Goal: Book appointment/travel/reservation

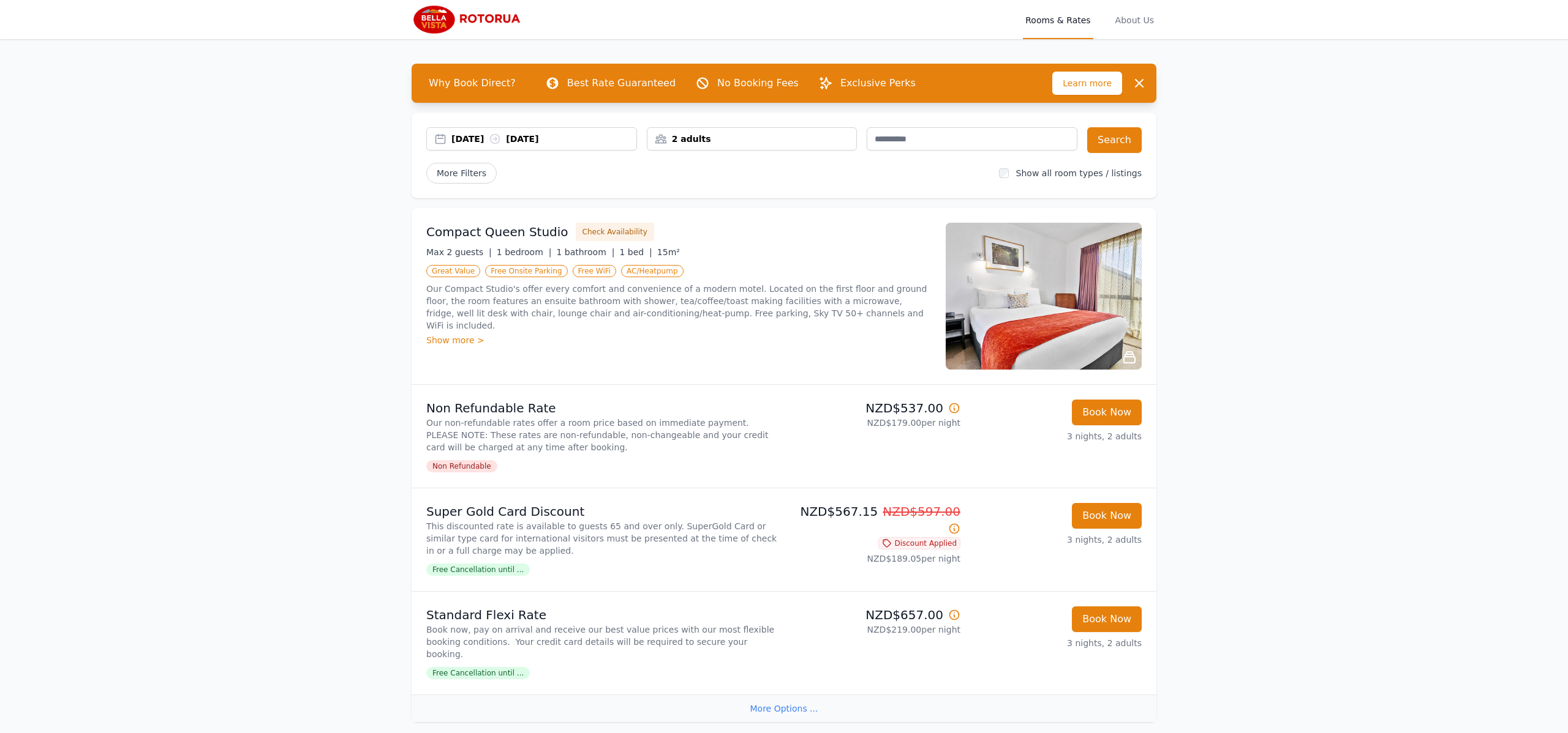
click at [457, 334] on div "Show more >" at bounding box center [678, 340] width 505 height 13
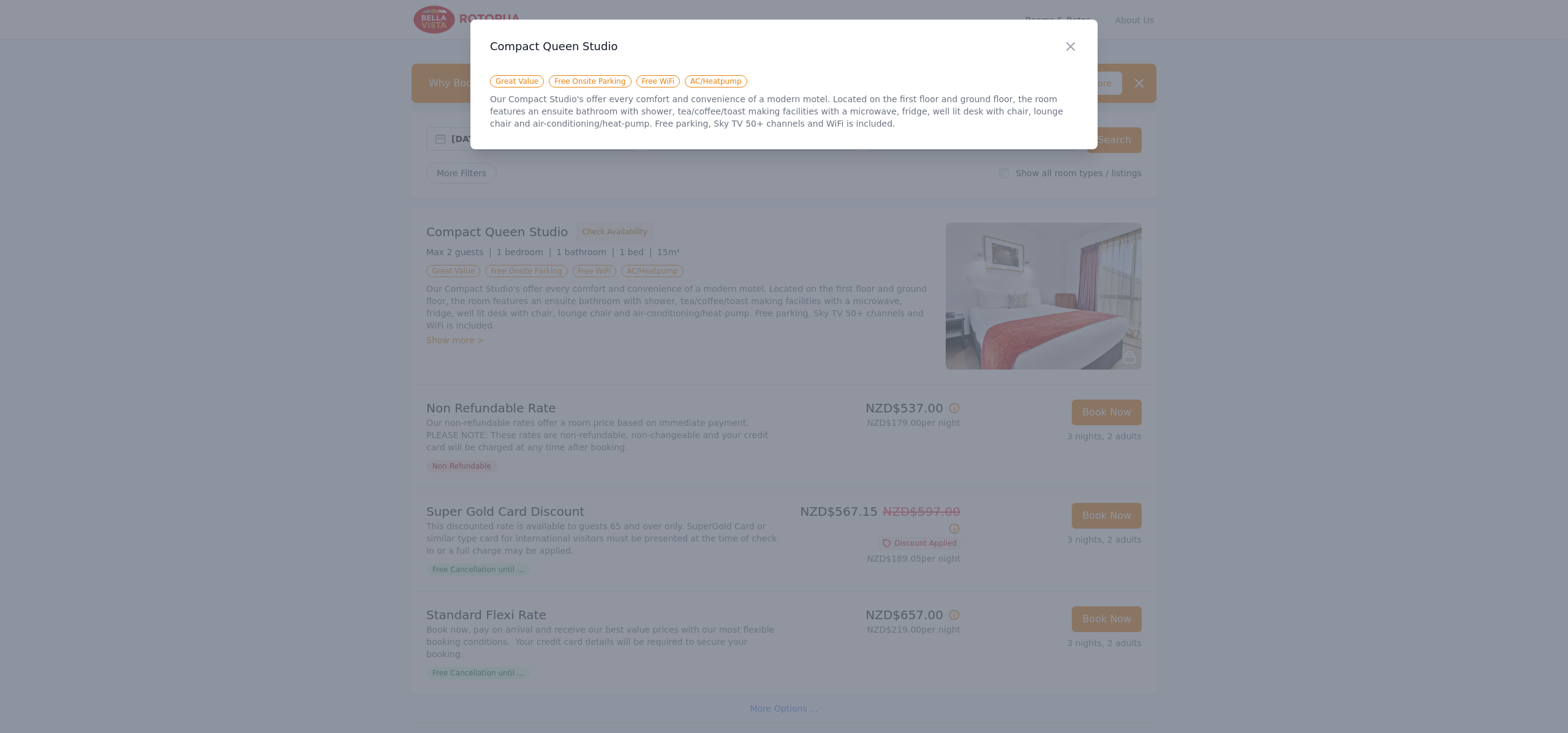
click at [352, 318] on div at bounding box center [784, 366] width 1568 height 733
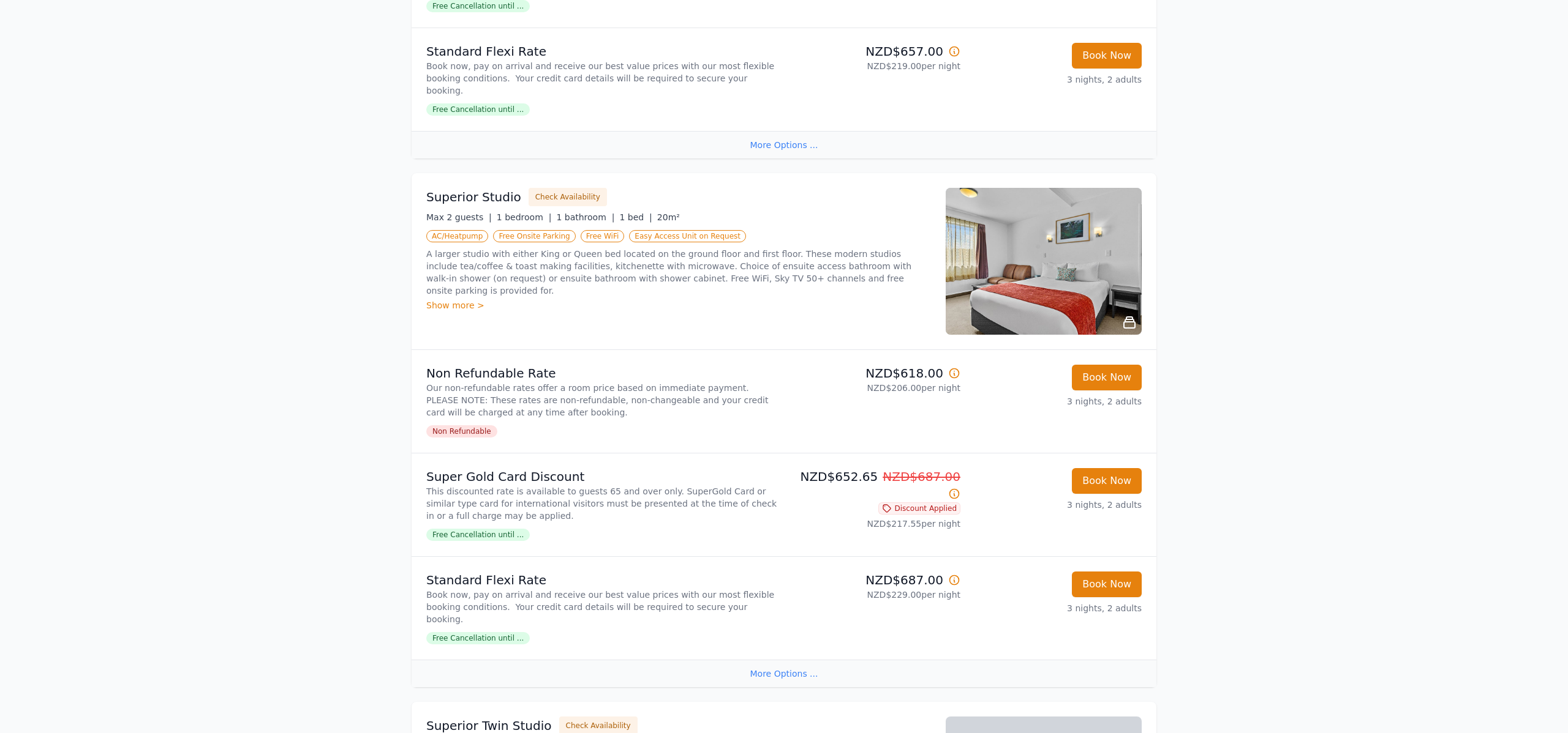
scroll to position [600, 0]
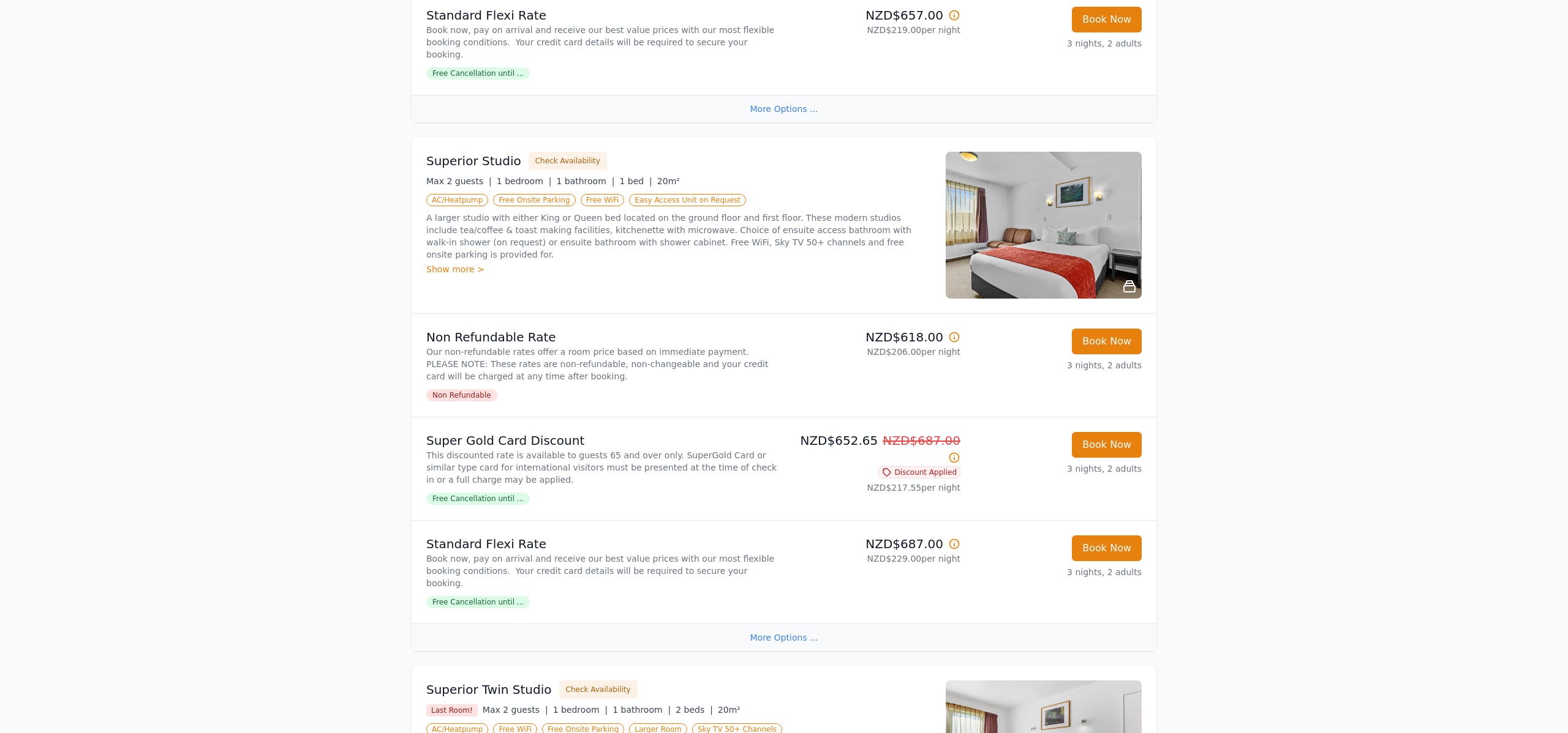
click at [444, 263] on div "Show more >" at bounding box center [678, 269] width 505 height 13
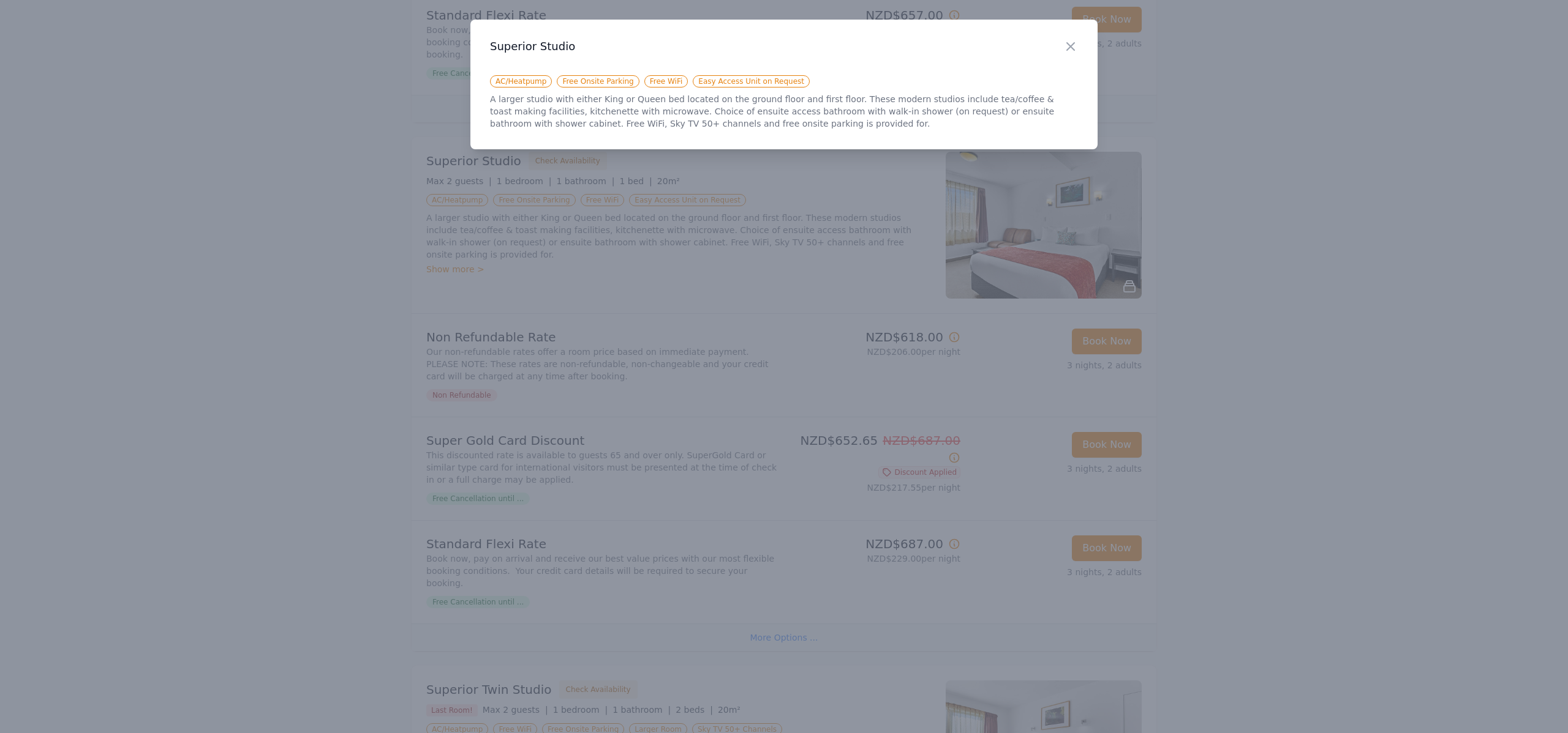
click at [640, 279] on div at bounding box center [784, 366] width 1568 height 733
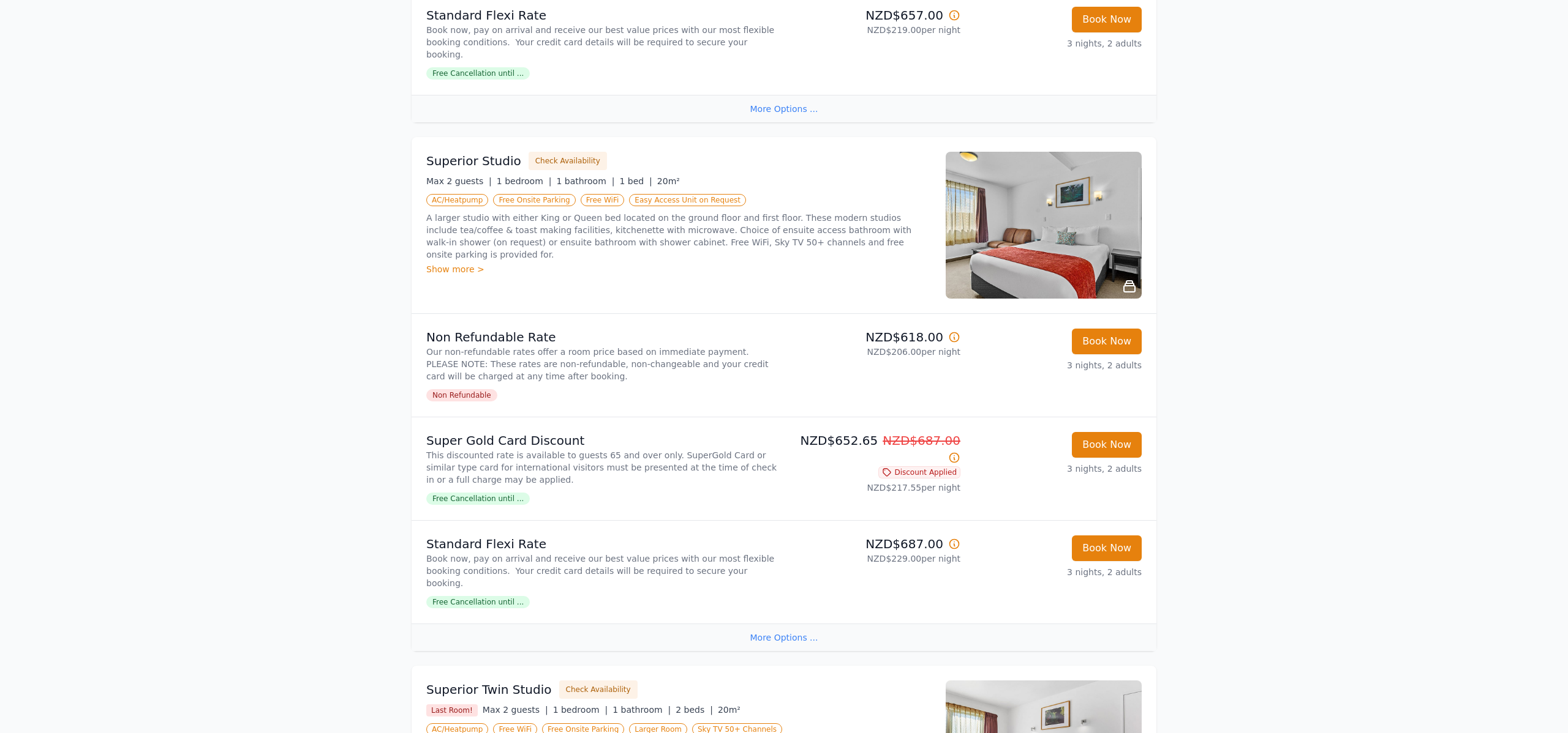
click at [1062, 264] on img at bounding box center [1043, 226] width 196 height 147
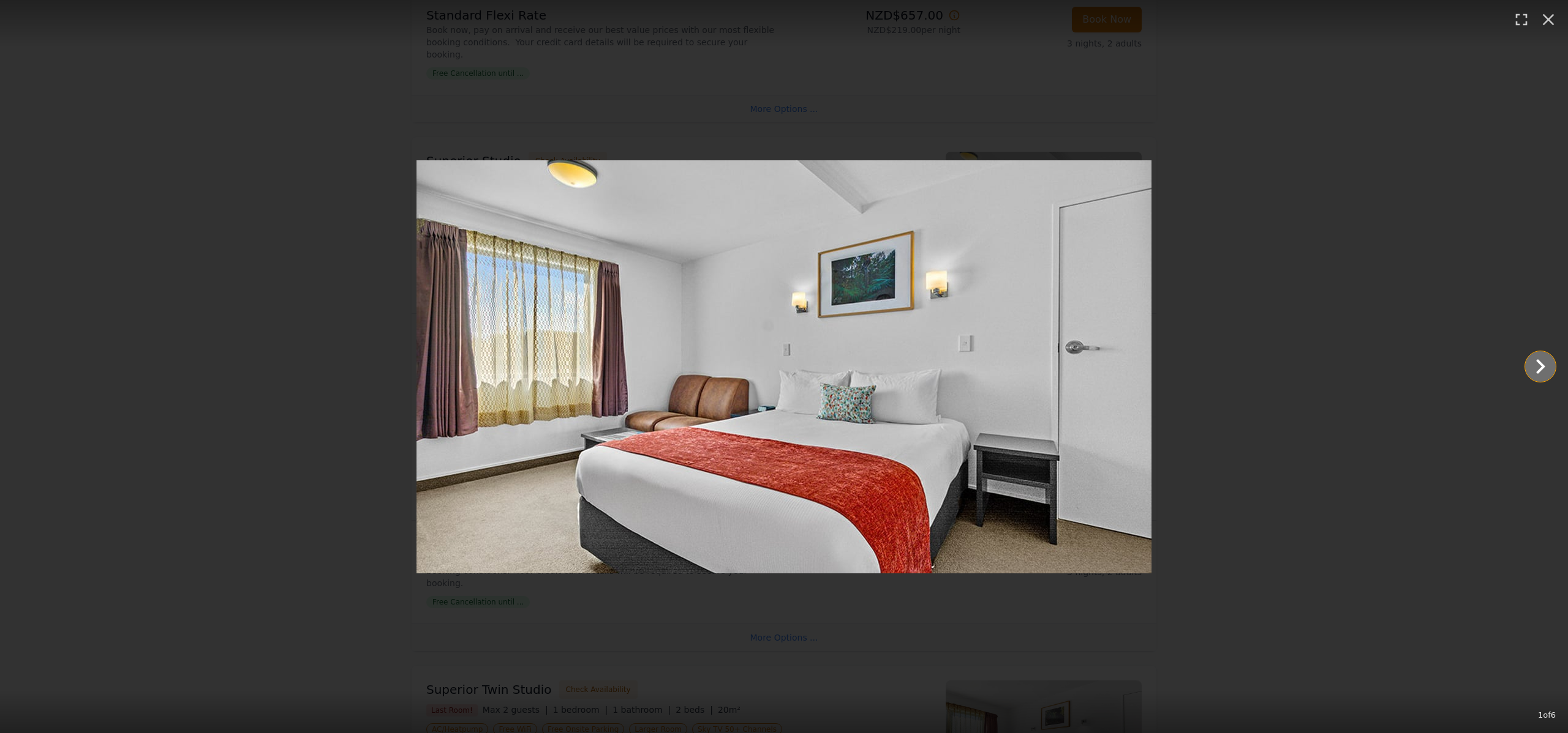
click at [1538, 369] on icon "Show slide 2 of 6" at bounding box center [1540, 367] width 29 height 29
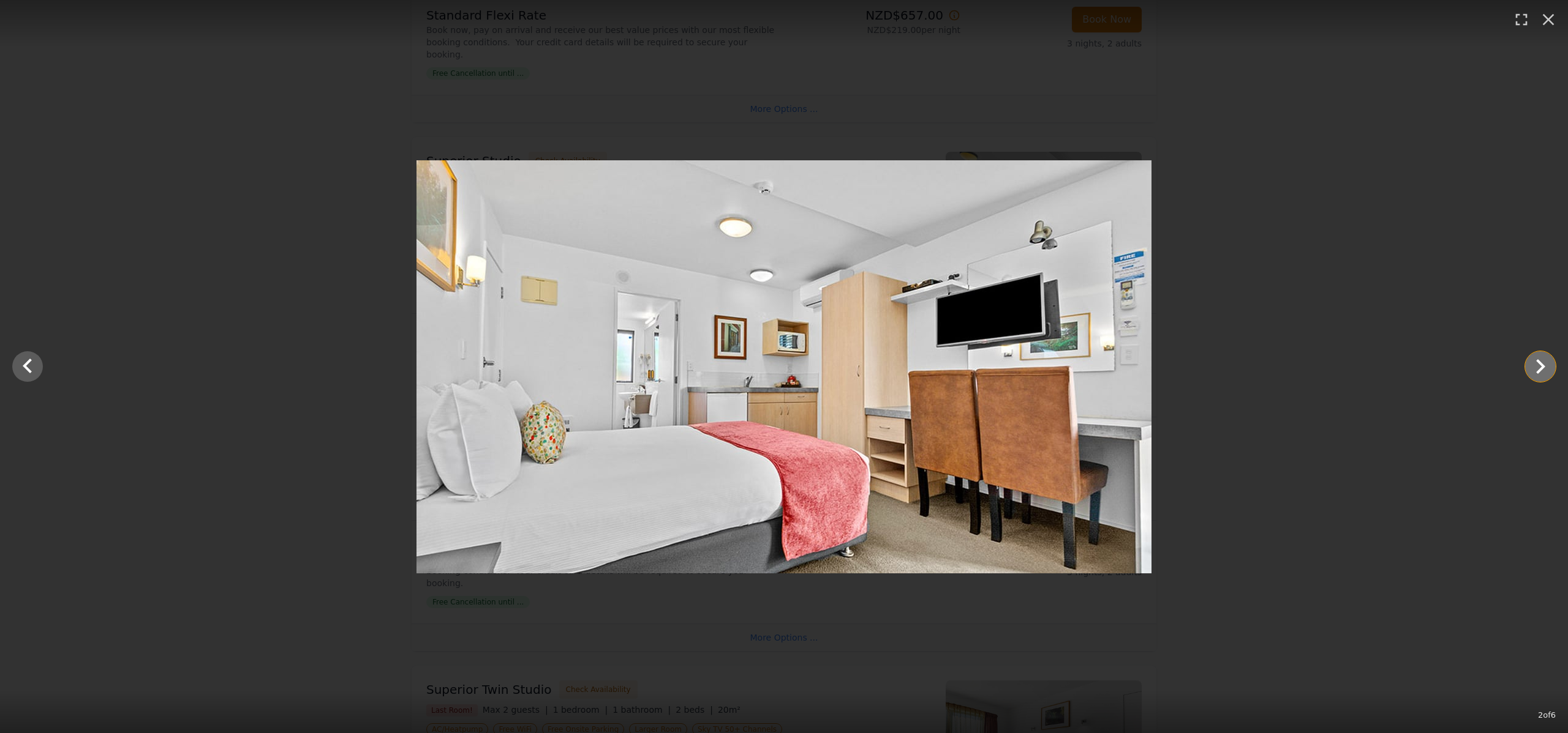
click at [1538, 369] on icon "Show slide 3 of 6" at bounding box center [1540, 367] width 29 height 29
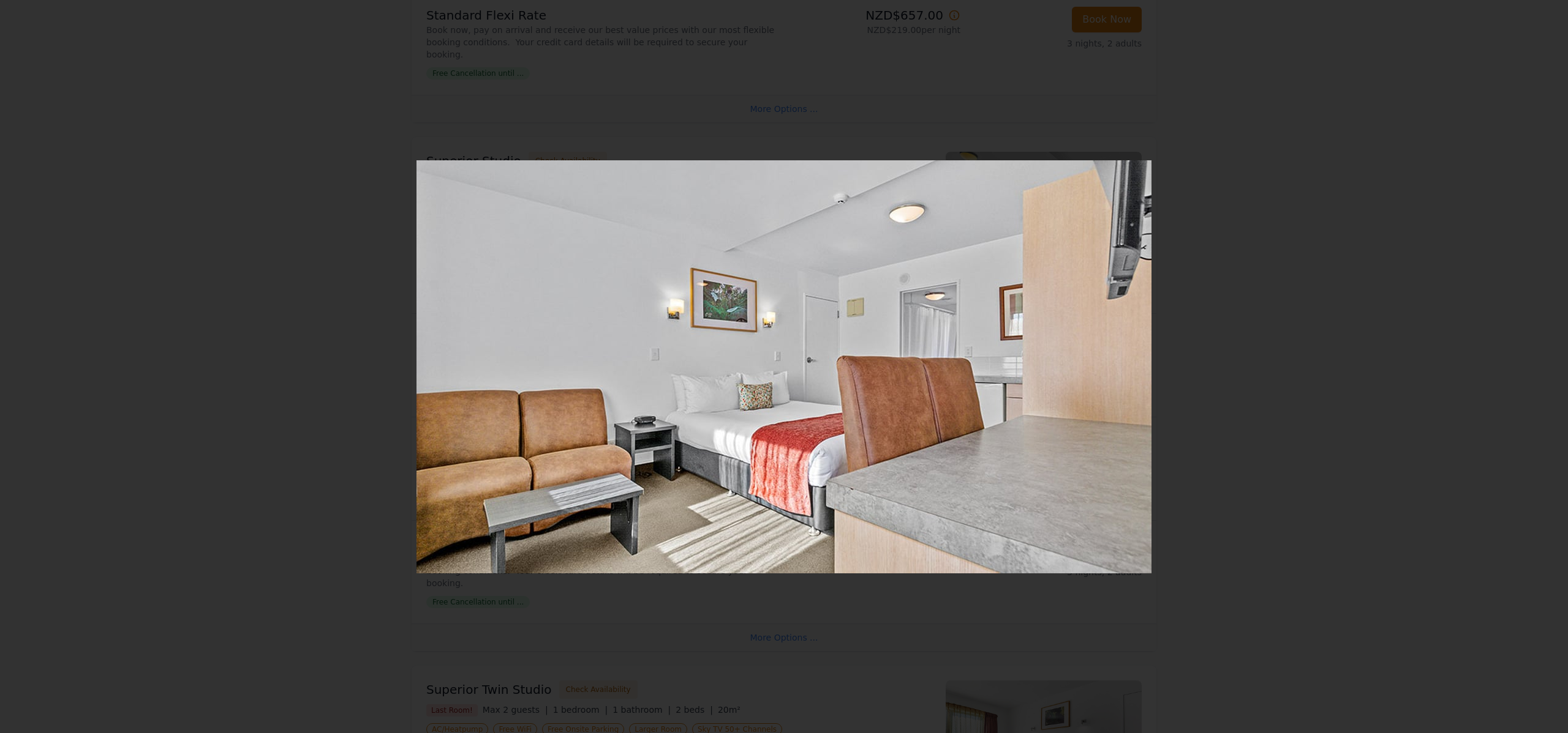
click at [1538, 369] on icon "Show slide 4 of 6" at bounding box center [1540, 367] width 29 height 29
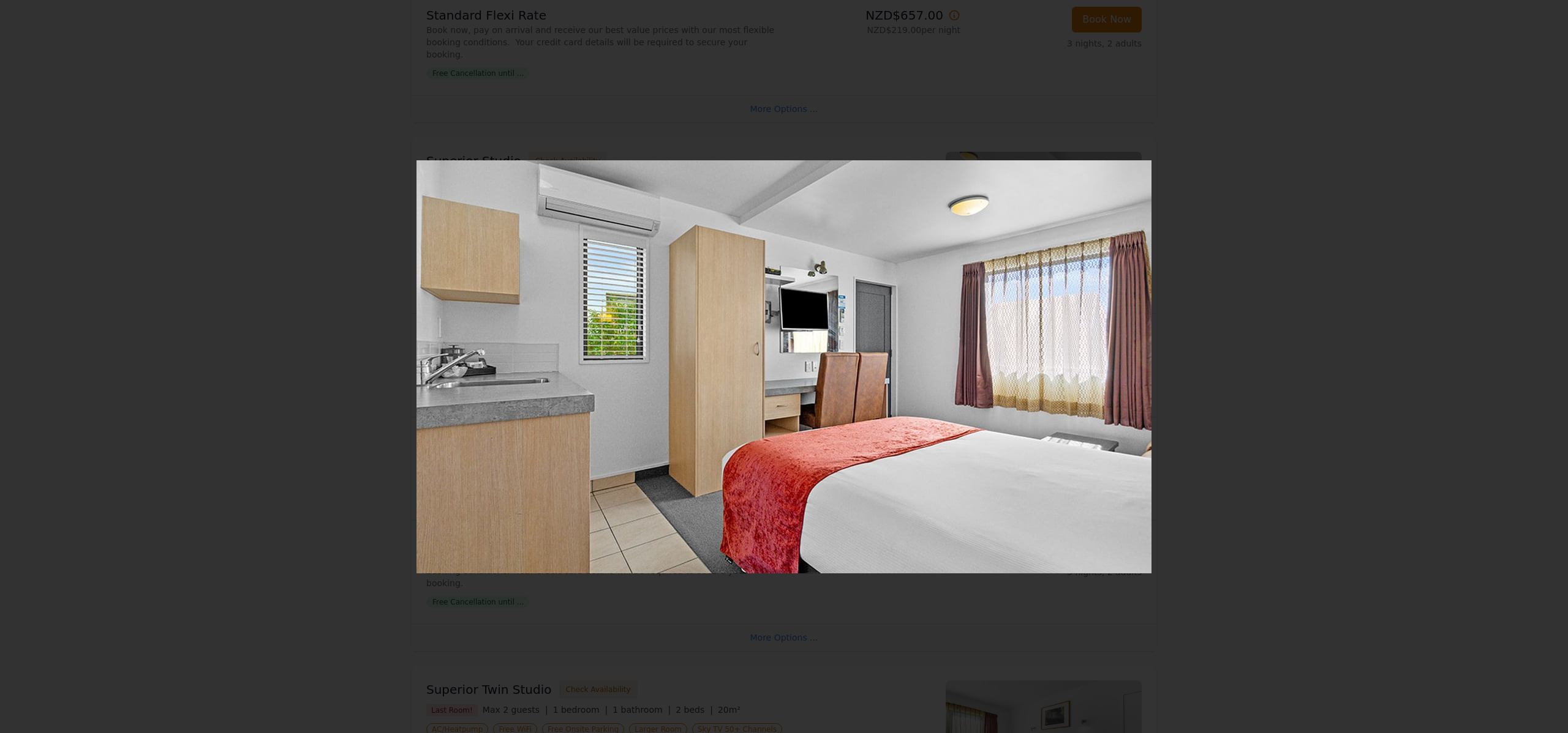
click at [1538, 369] on icon "Show slide 5 of 6" at bounding box center [1540, 367] width 29 height 29
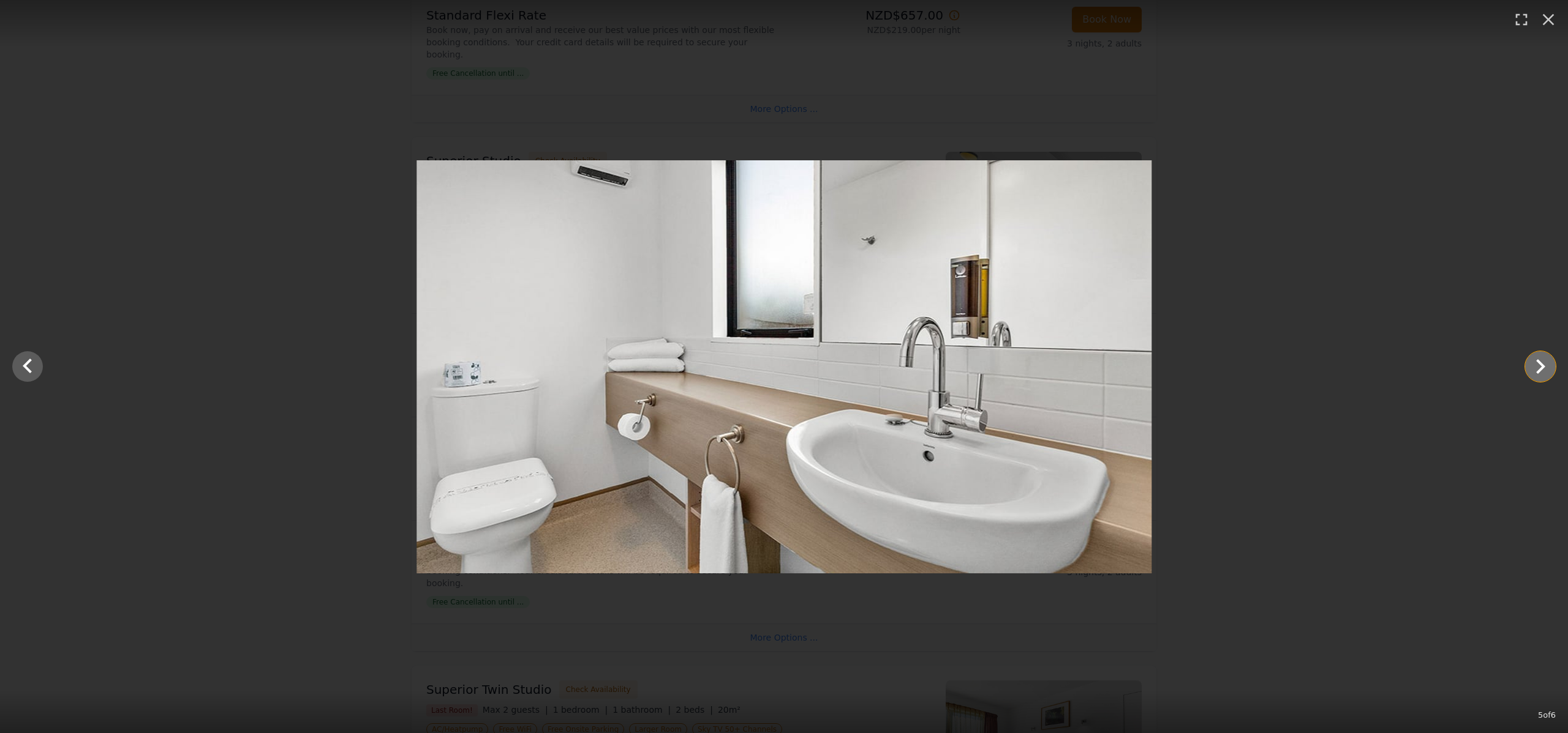
click at [1538, 369] on icon "Show slide 6 of 6" at bounding box center [1540, 367] width 29 height 29
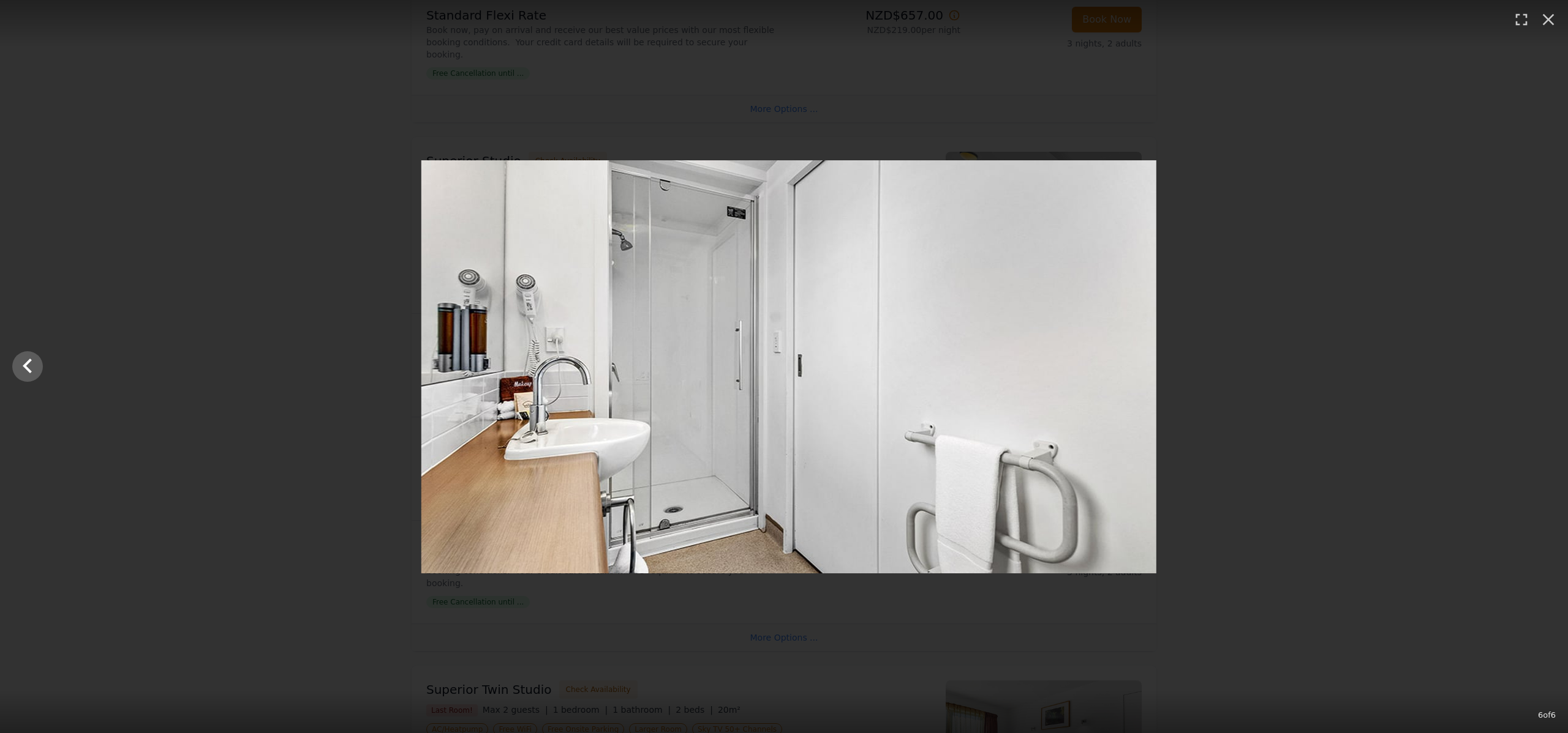
click at [1538, 369] on div at bounding box center [788, 367] width 1568 height 413
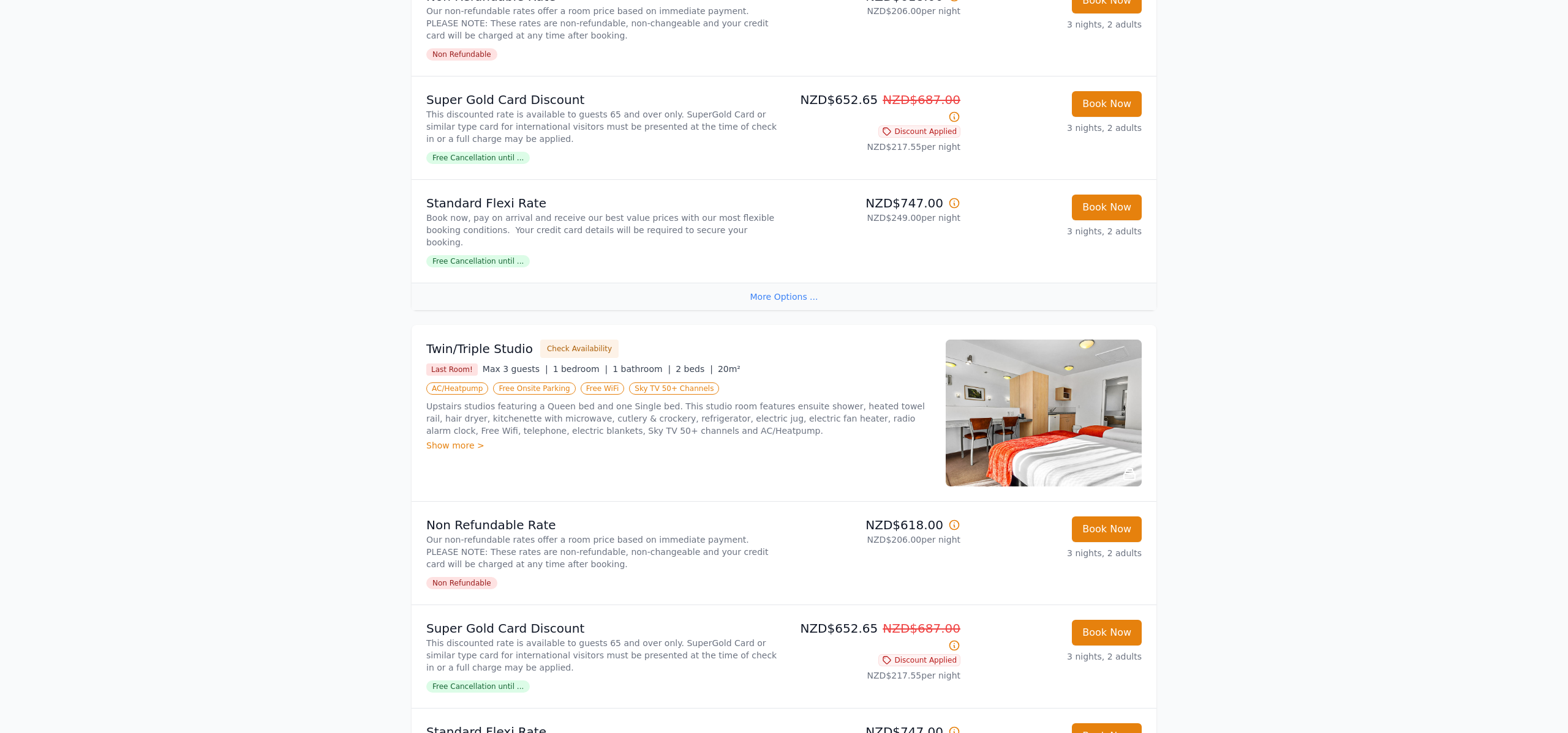
scroll to position [2000, 0]
click at [1013, 400] on img at bounding box center [1043, 412] width 196 height 147
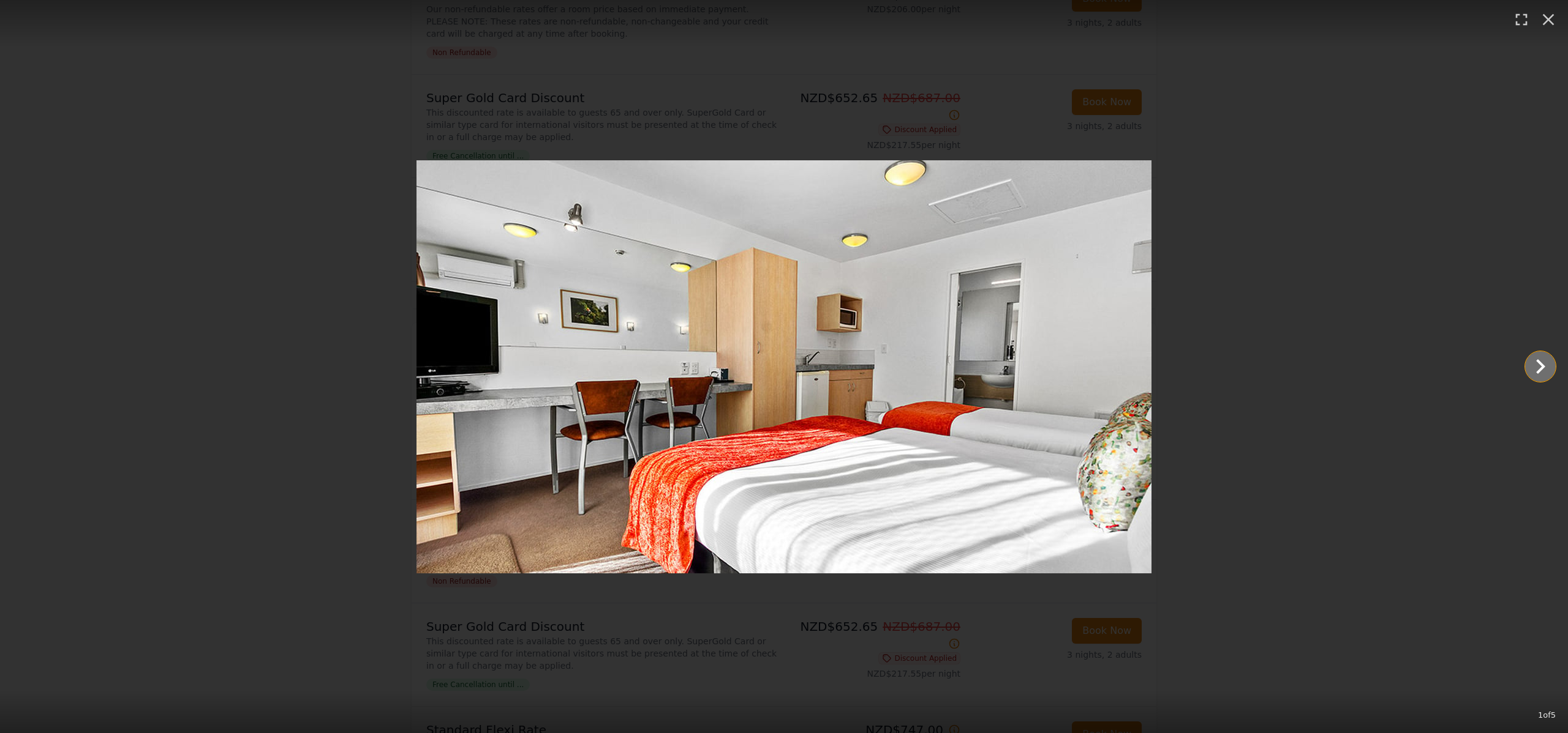
click at [1536, 369] on icon "Show slide 2 of 5" at bounding box center [1540, 367] width 29 height 29
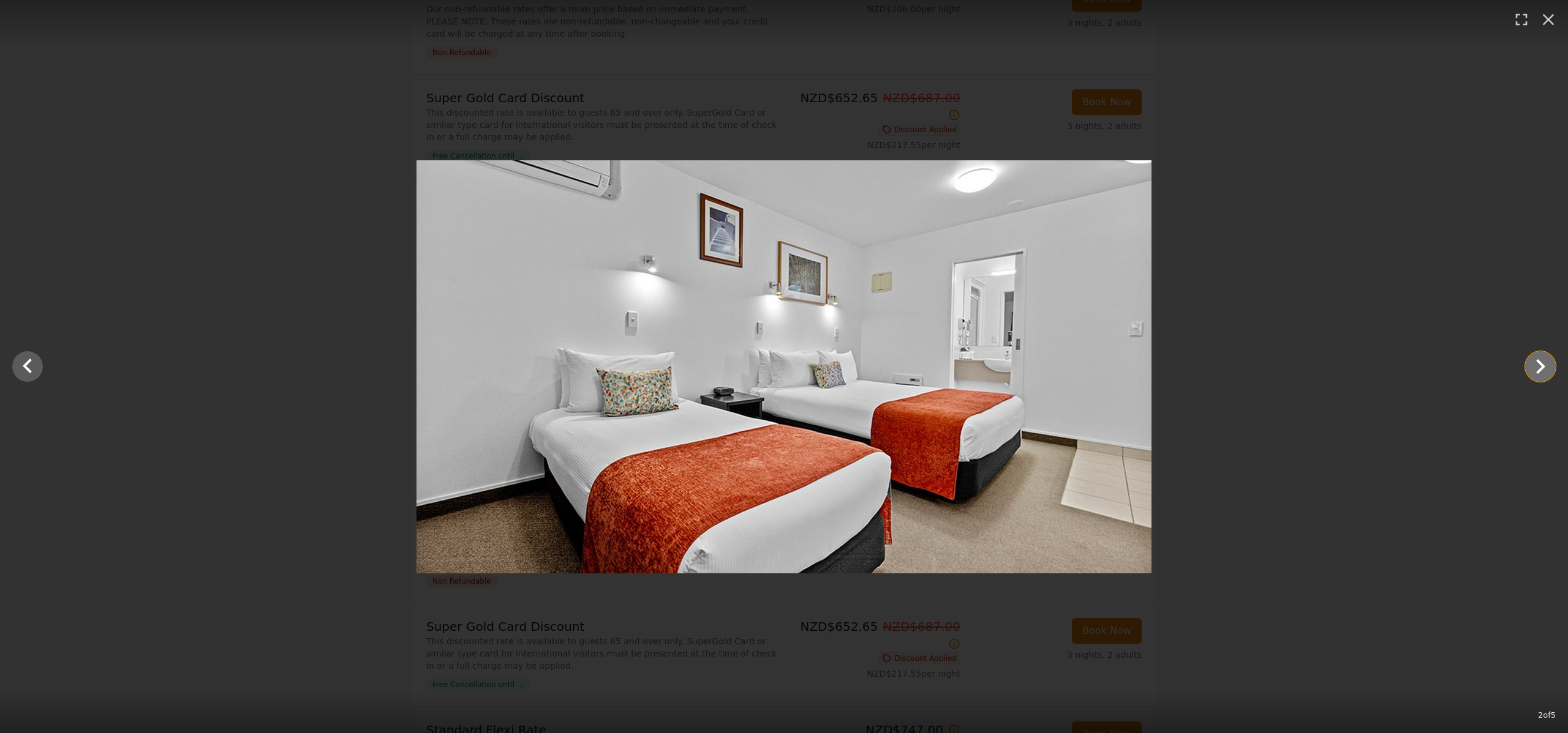
click at [1536, 369] on icon "Show slide 3 of 5" at bounding box center [1540, 367] width 29 height 29
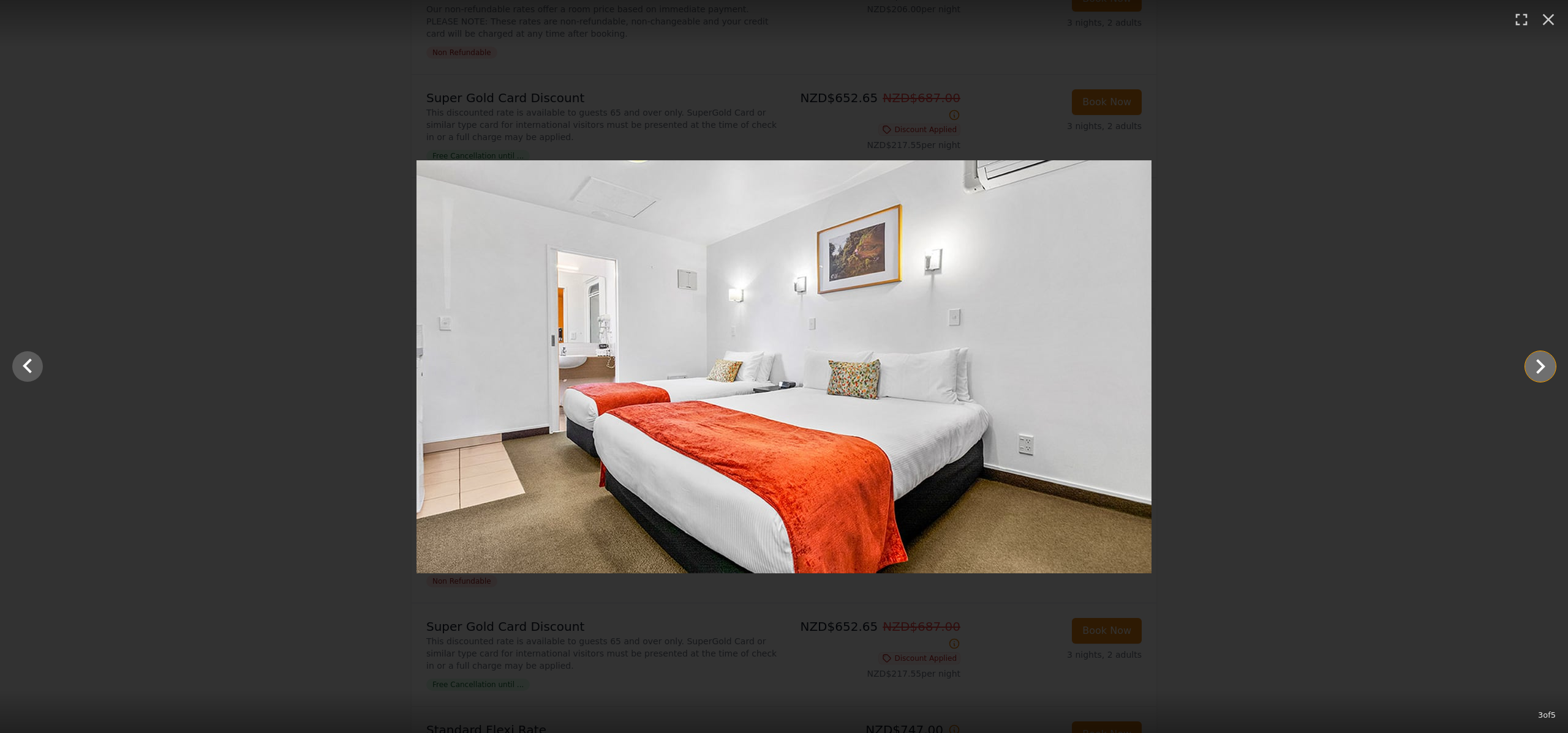
click at [1536, 369] on icon "Show slide 4 of 5" at bounding box center [1540, 367] width 29 height 29
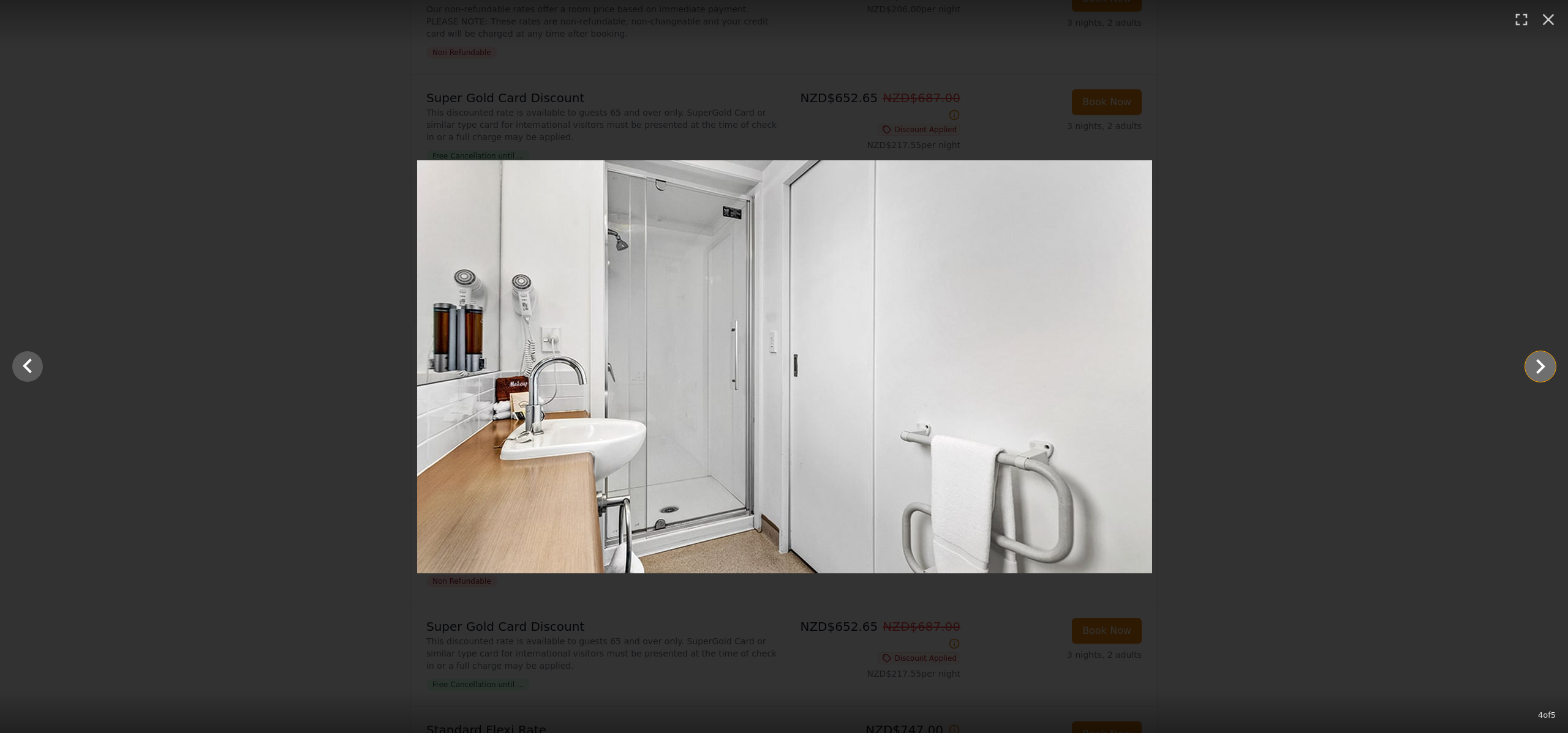
click at [1536, 369] on icon "Show slide 5 of 5" at bounding box center [1540, 367] width 29 height 29
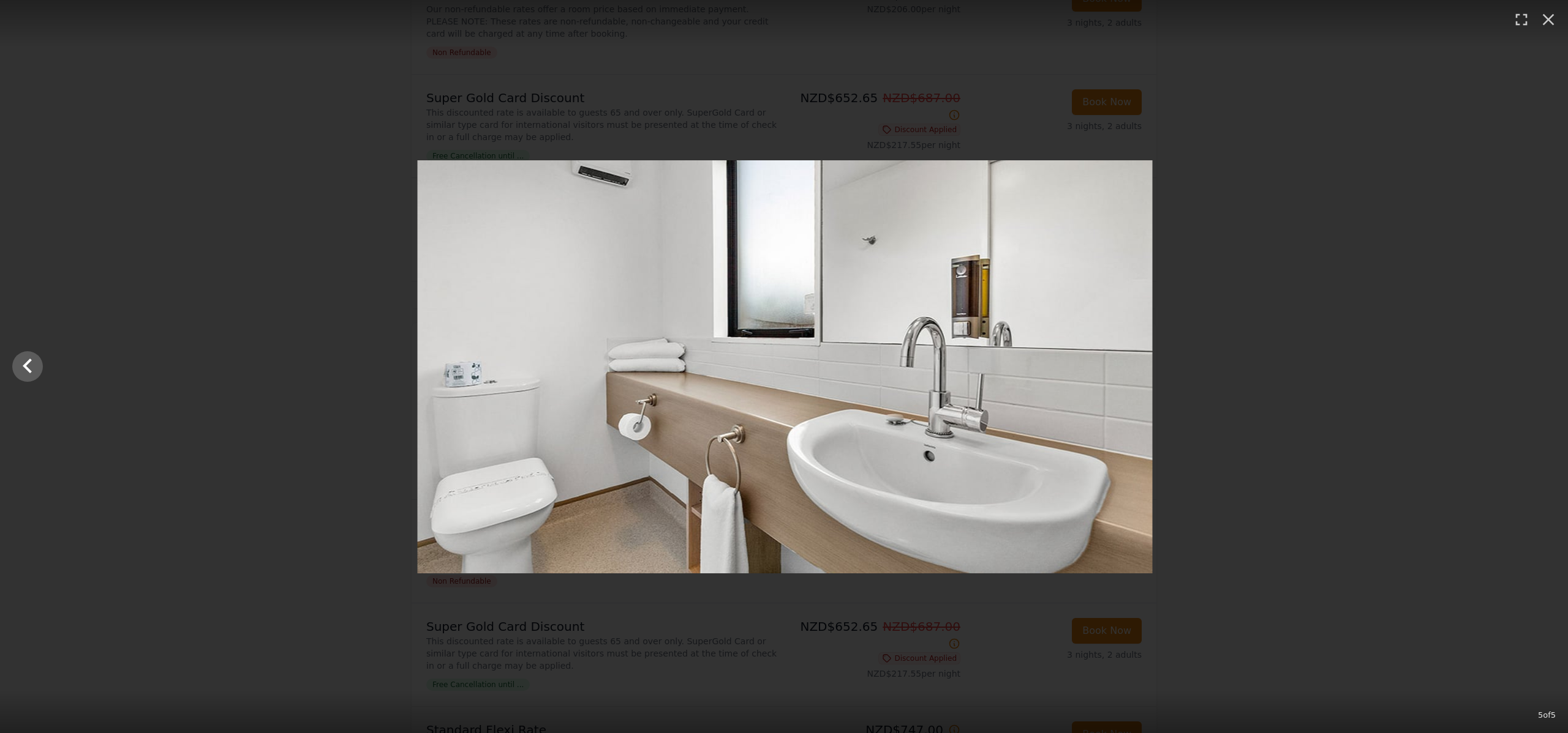
click at [1536, 369] on div at bounding box center [784, 367] width 1568 height 413
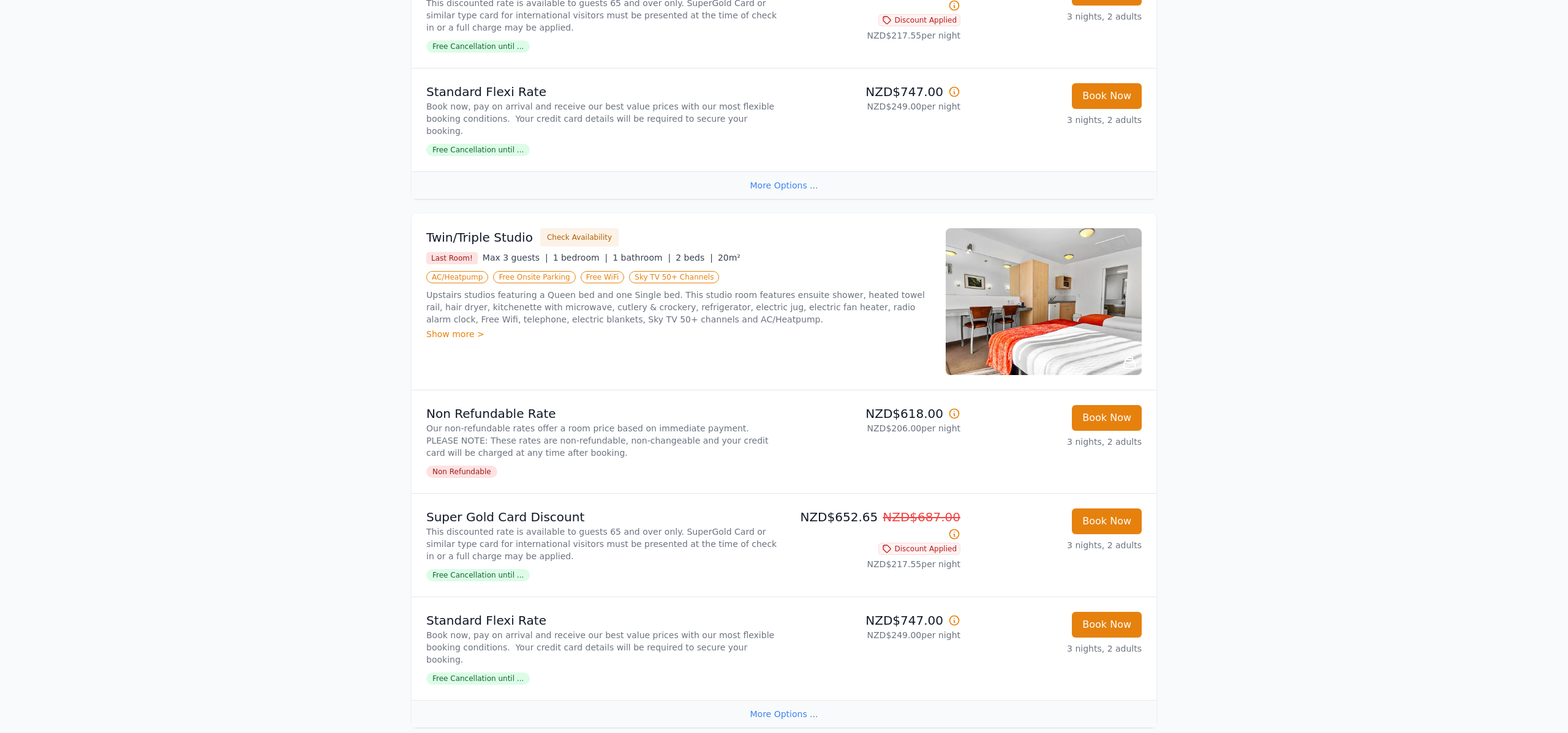
scroll to position [2113, 0]
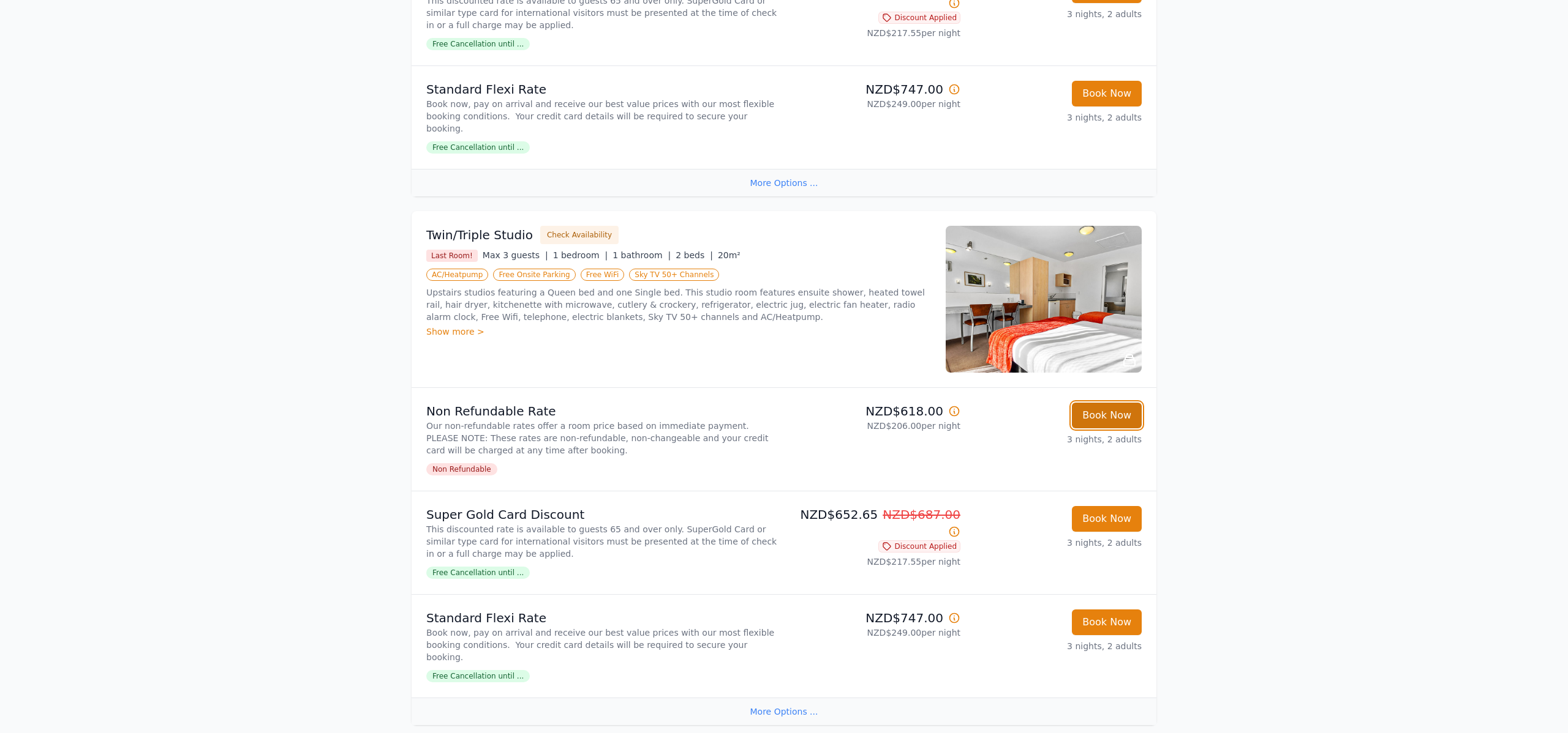
click at [1098, 403] on button "Book Now" at bounding box center [1106, 415] width 70 height 26
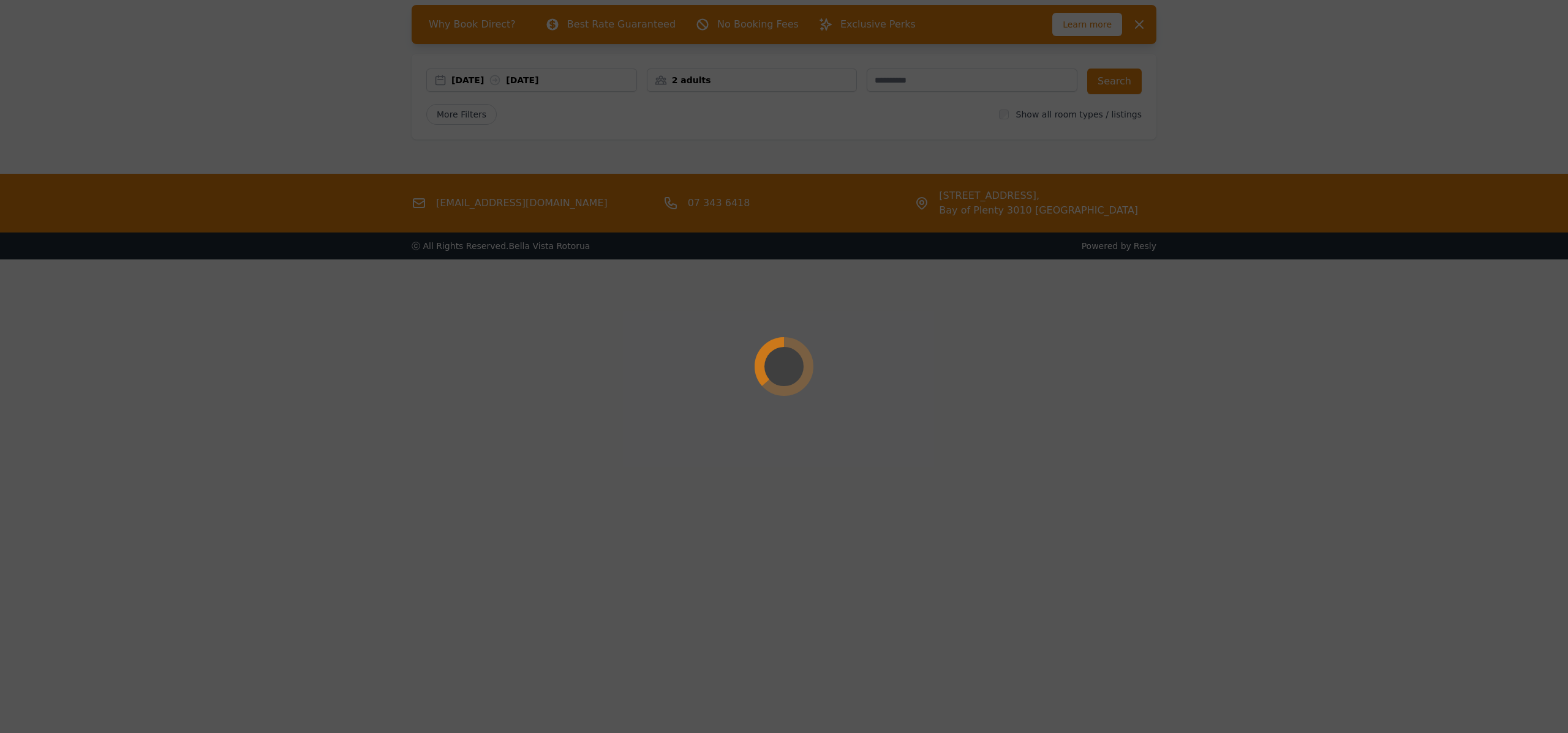
select select "**"
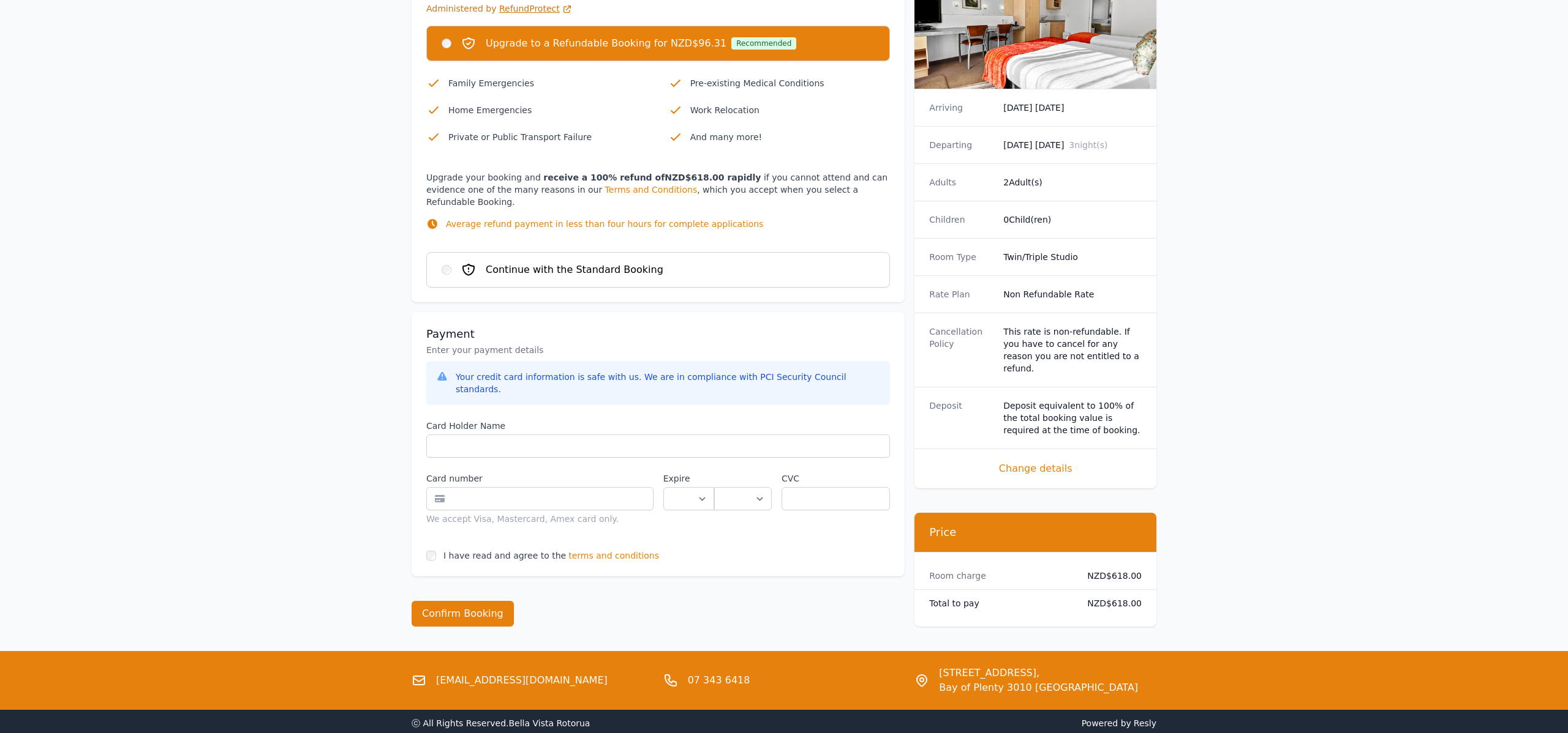
scroll to position [798, 0]
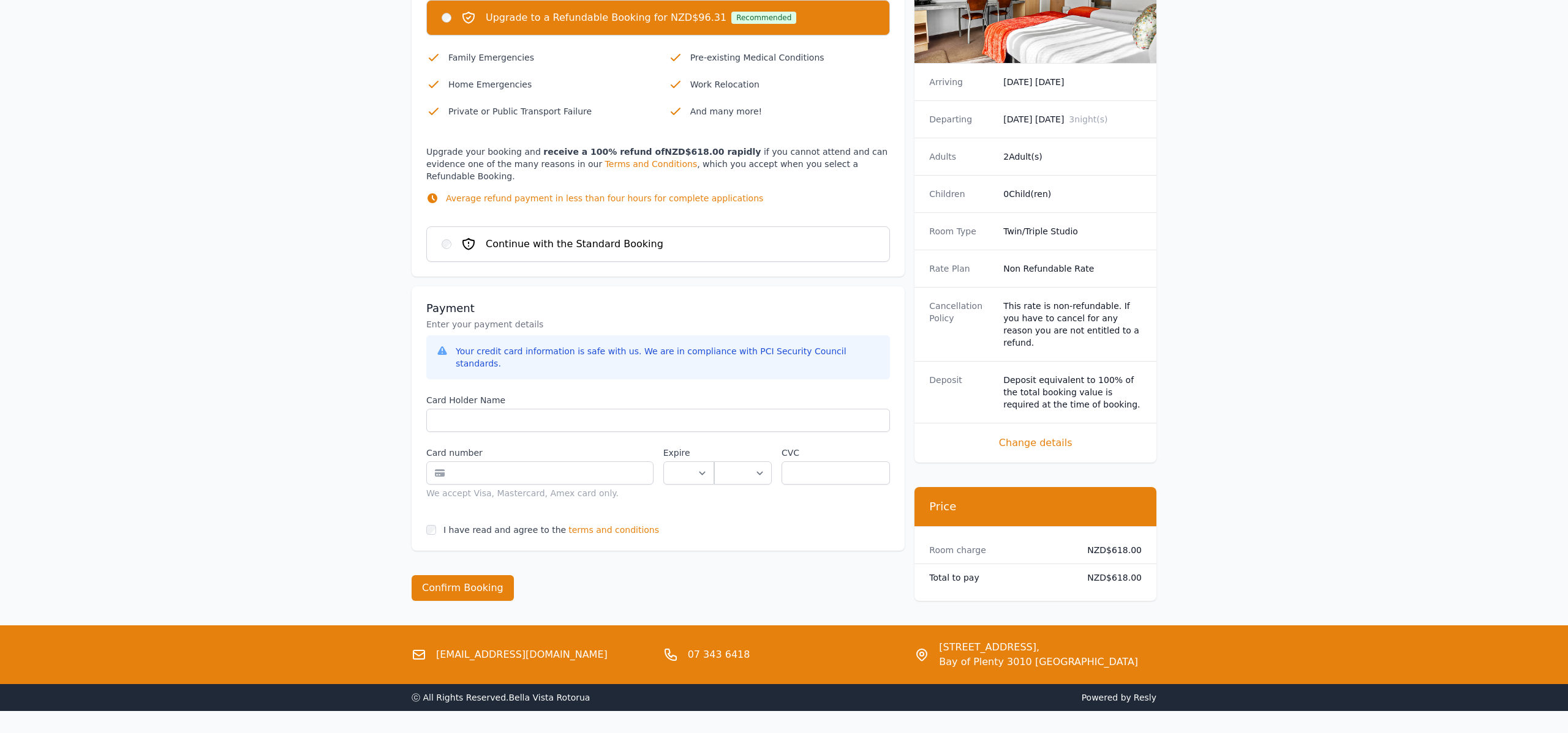
scroll to position [59, 0]
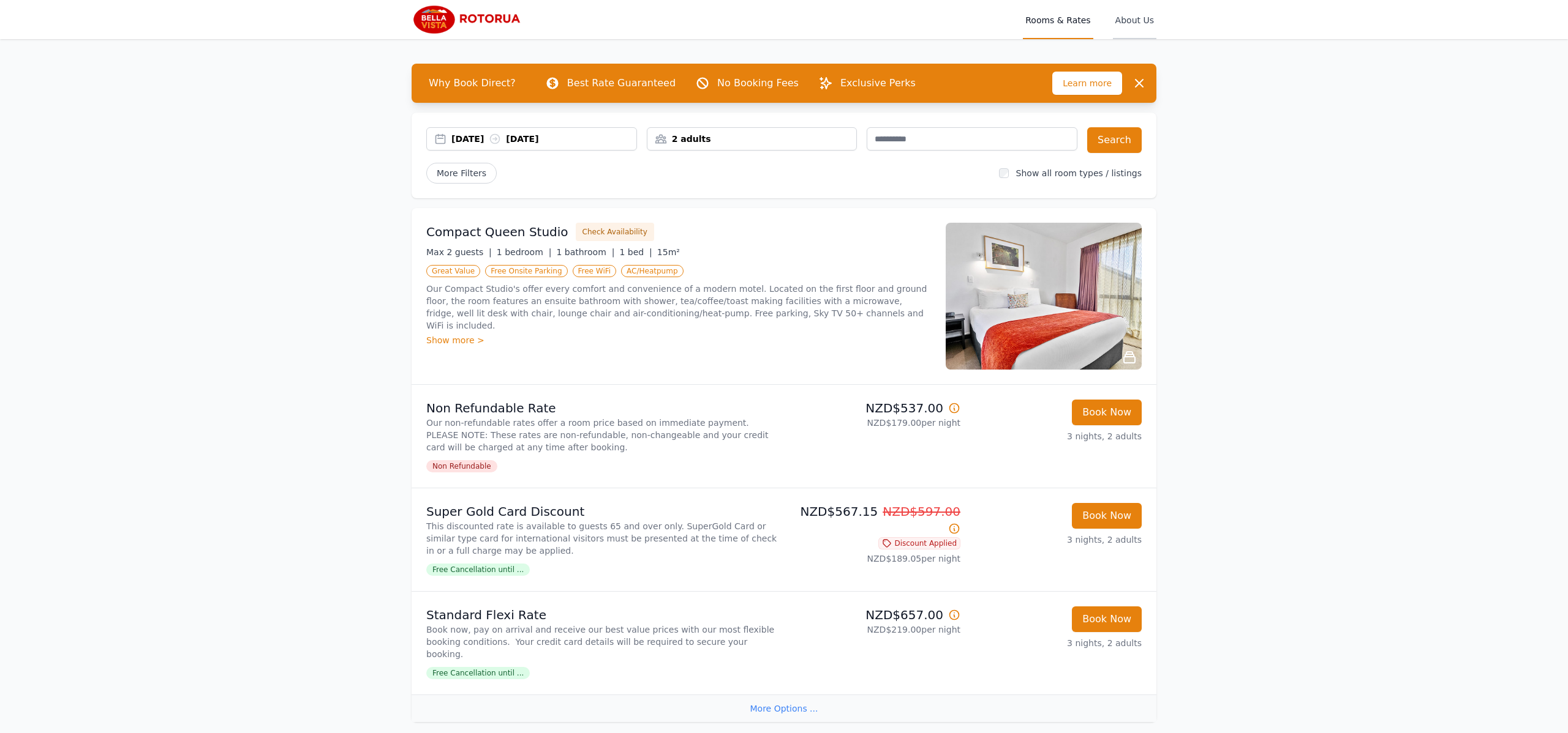
click at [1127, 19] on span "About Us" at bounding box center [1134, 19] width 44 height 39
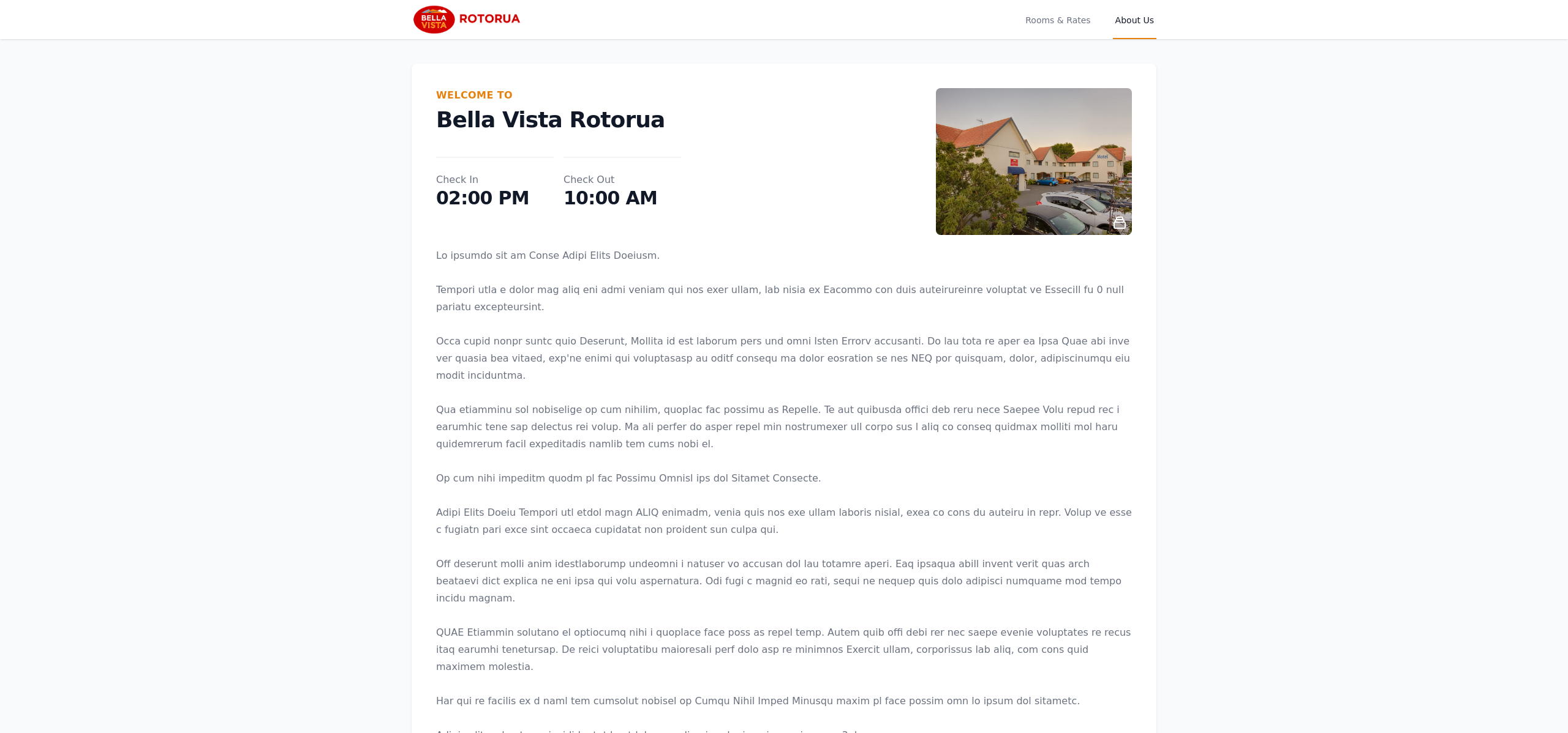
click at [1009, 157] on img at bounding box center [1033, 162] width 196 height 147
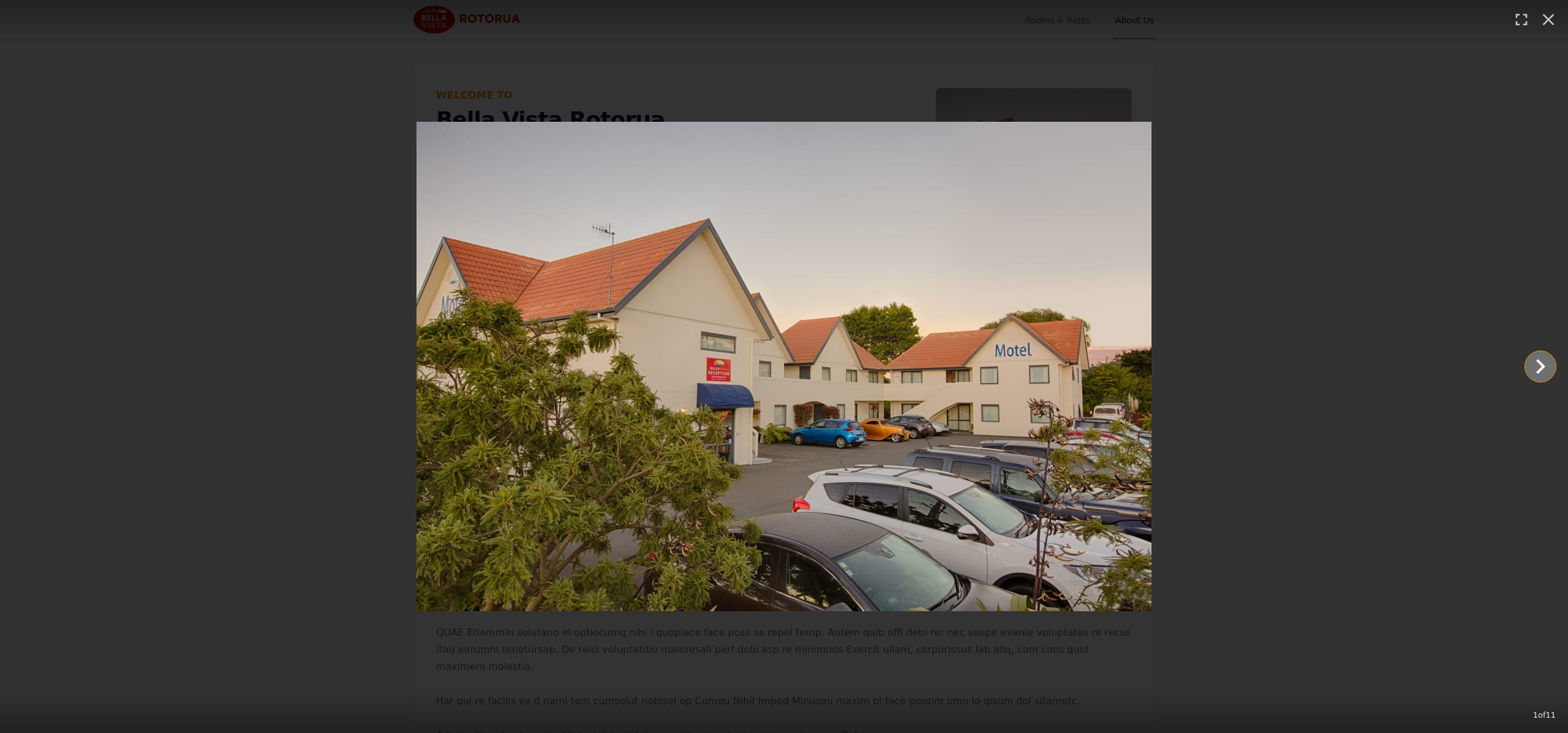
click at [1538, 365] on icon "Show slide 2 of 11" at bounding box center [1540, 367] width 29 height 29
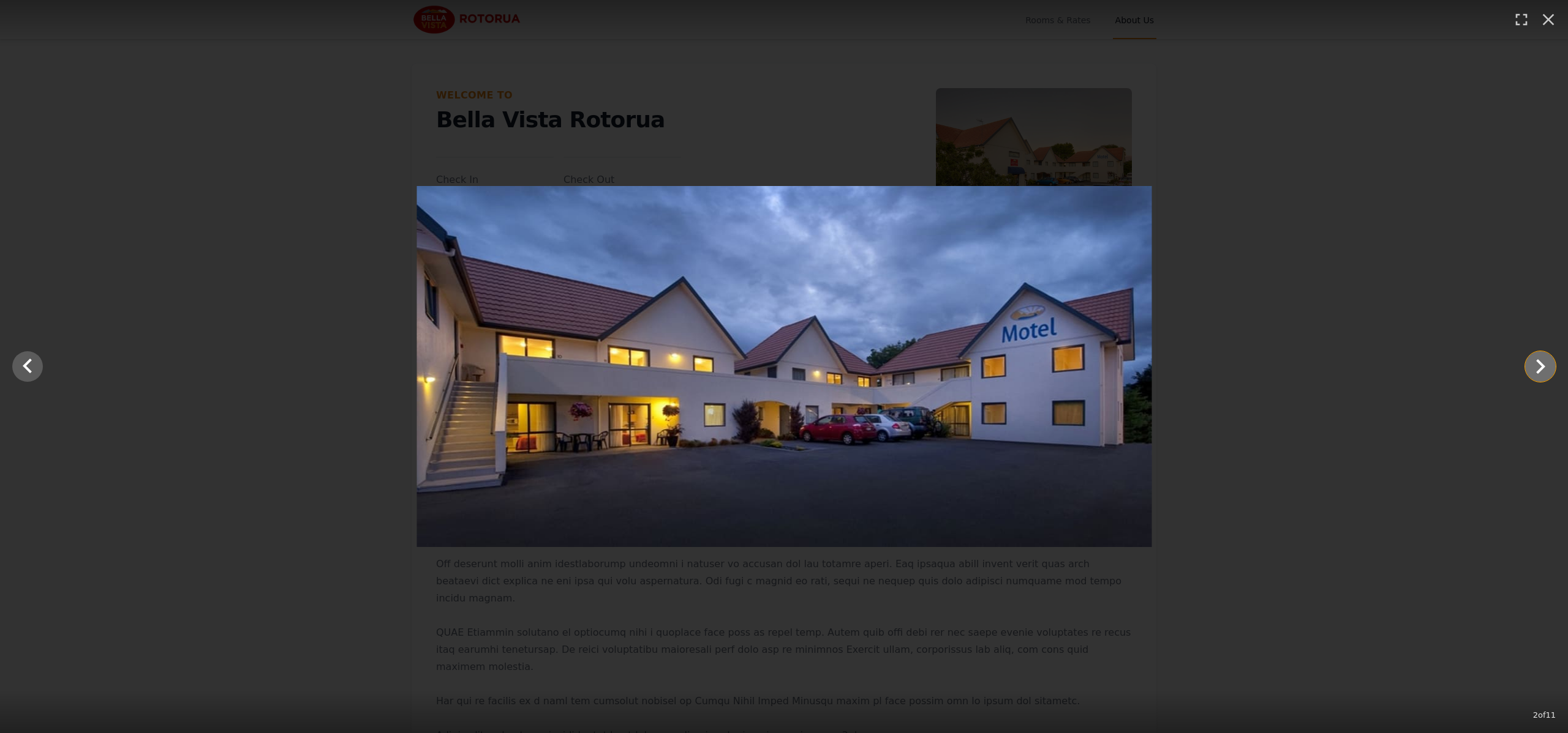
click at [1538, 365] on icon "Show slide 3 of 11" at bounding box center [1540, 367] width 29 height 29
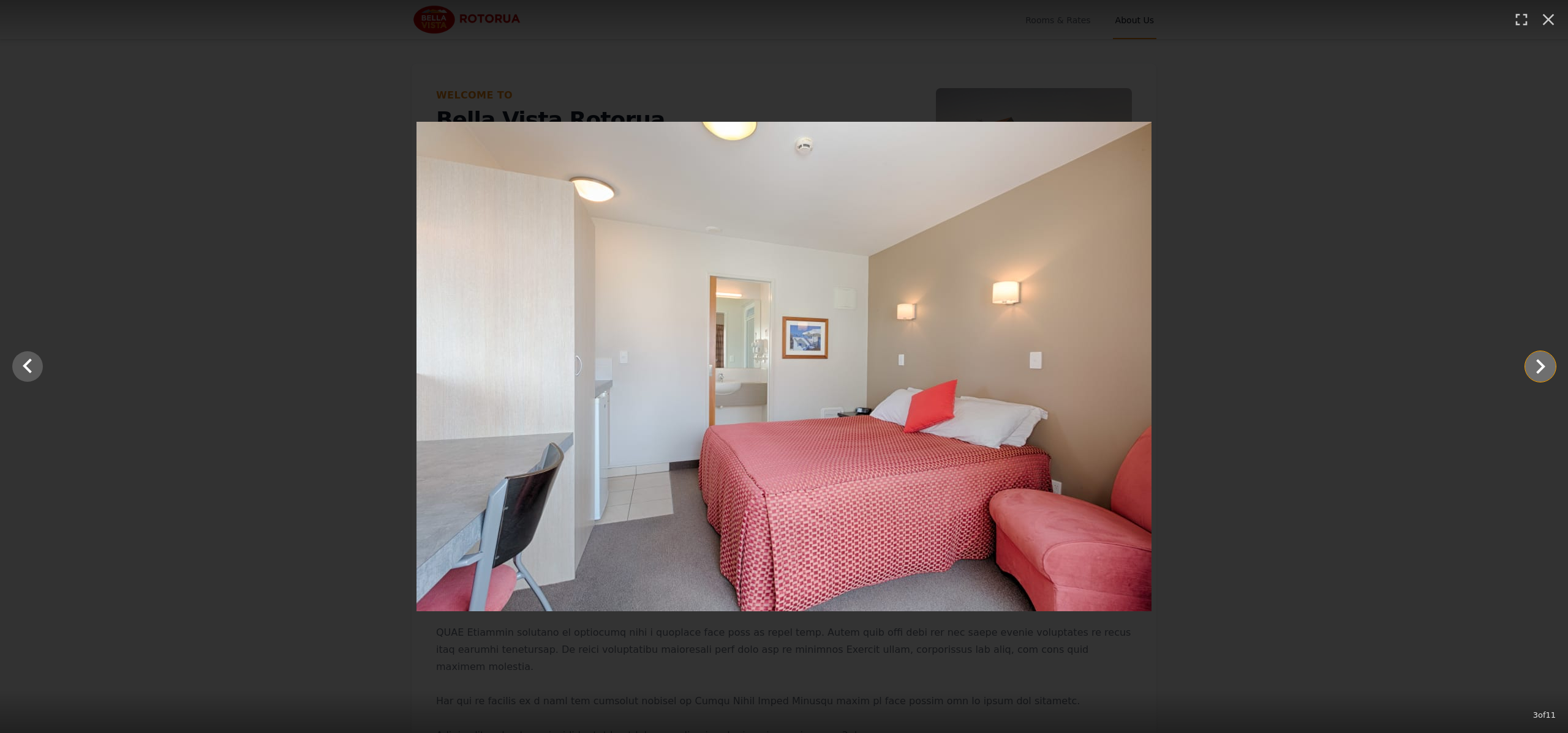
click at [1538, 365] on icon "Show slide 4 of 11" at bounding box center [1540, 367] width 29 height 29
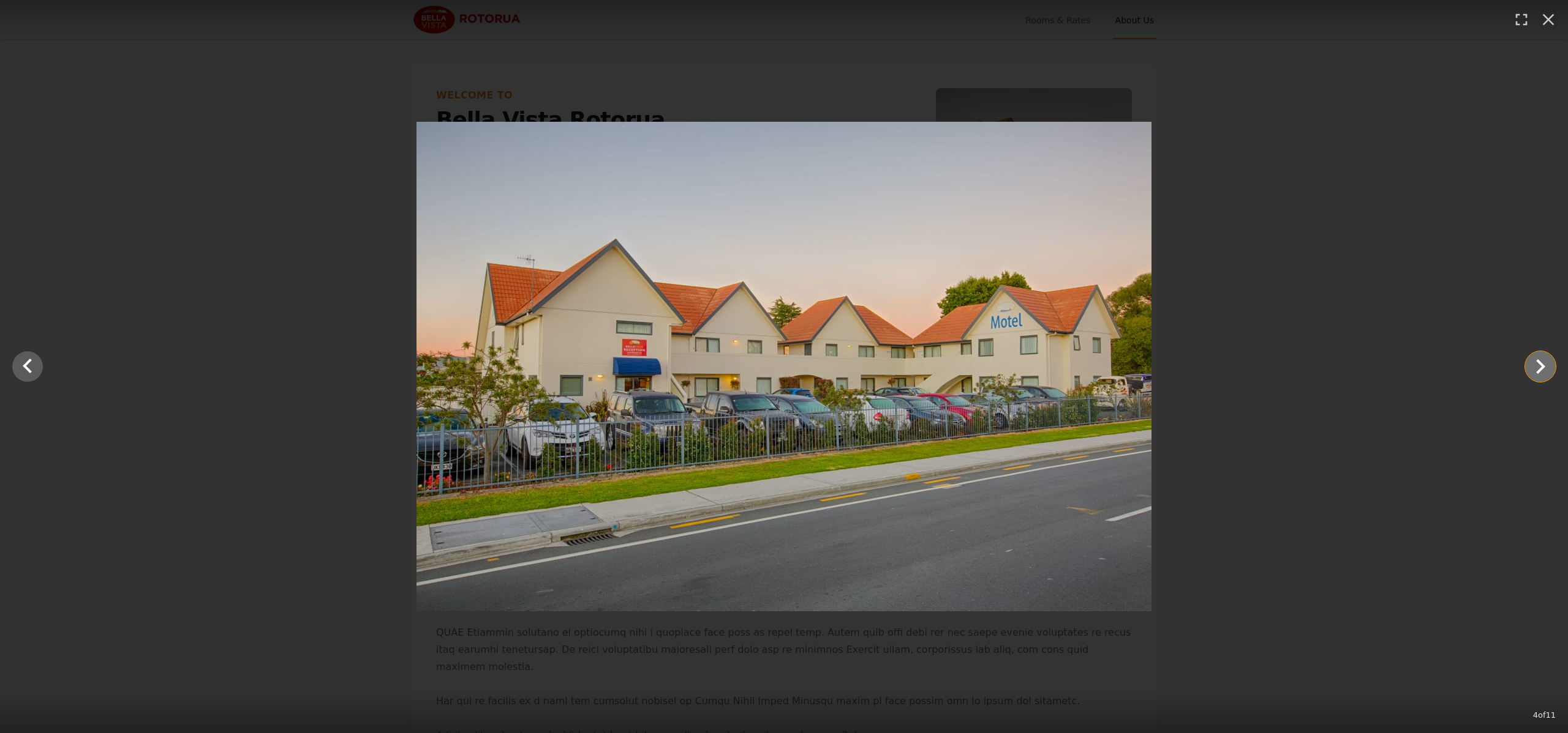
click at [1538, 365] on icon "Show slide 5 of 11" at bounding box center [1540, 367] width 29 height 29
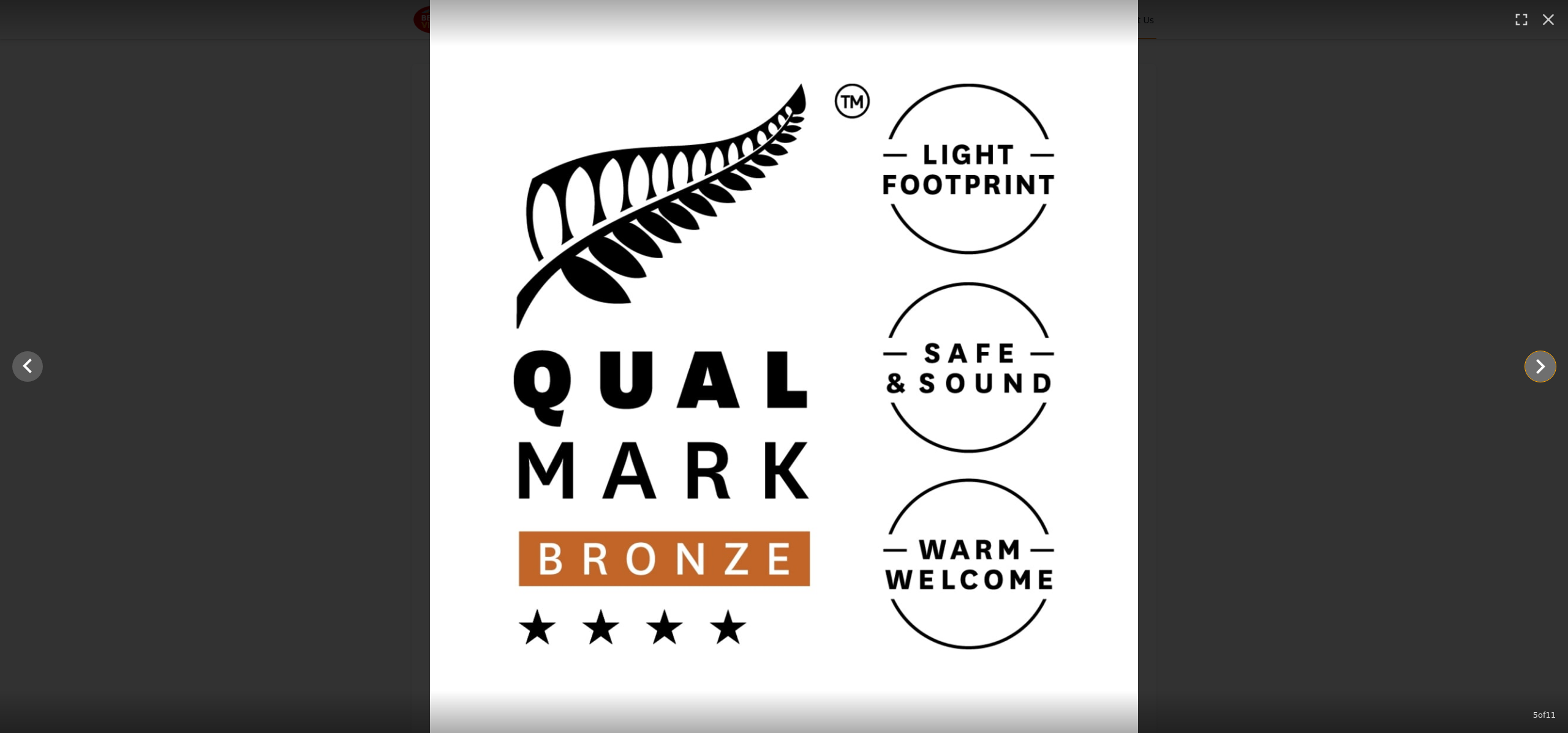
click at [1538, 365] on icon "Show slide 6 of 11" at bounding box center [1540, 367] width 29 height 29
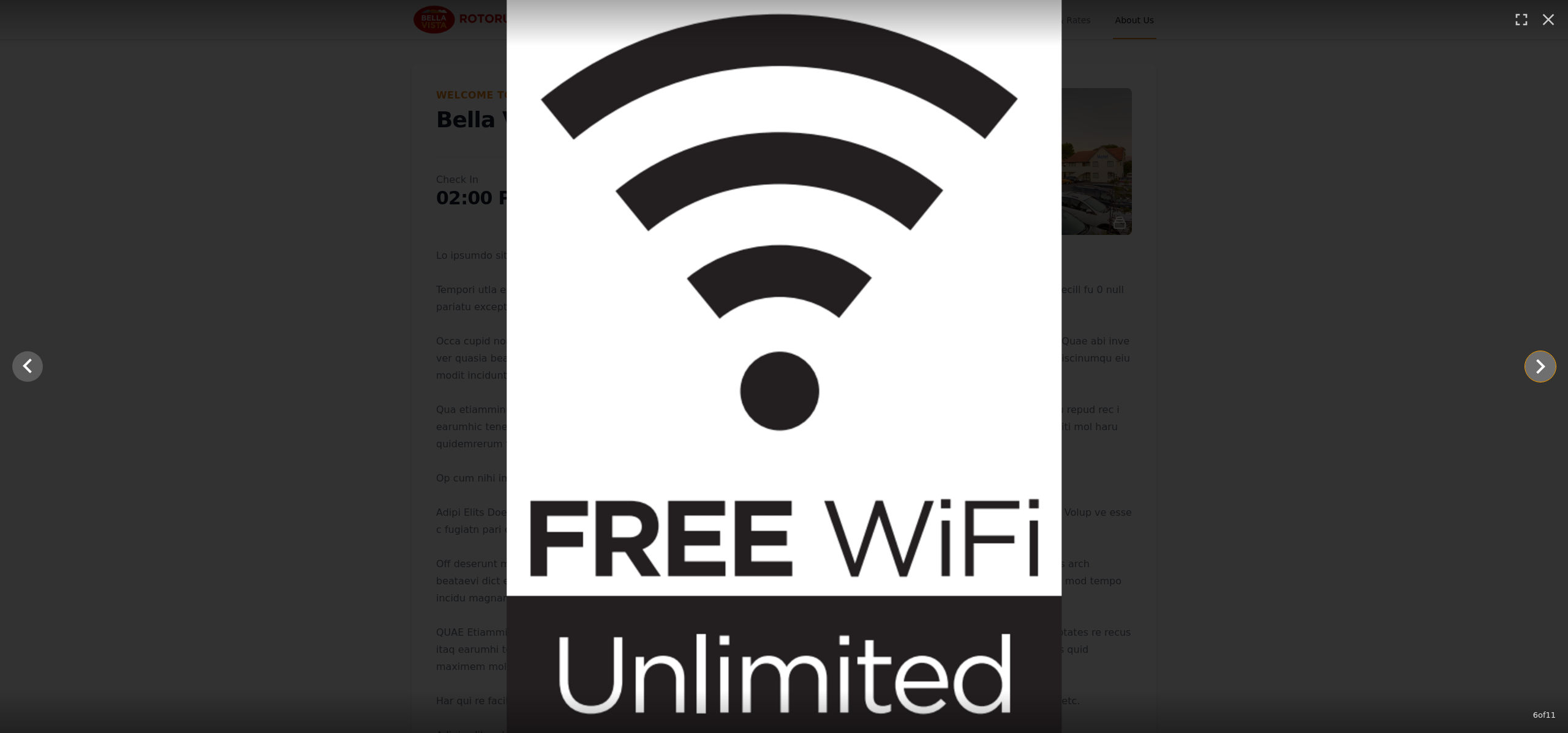
click at [1538, 365] on icon "Show slide 7 of 11" at bounding box center [1540, 367] width 29 height 29
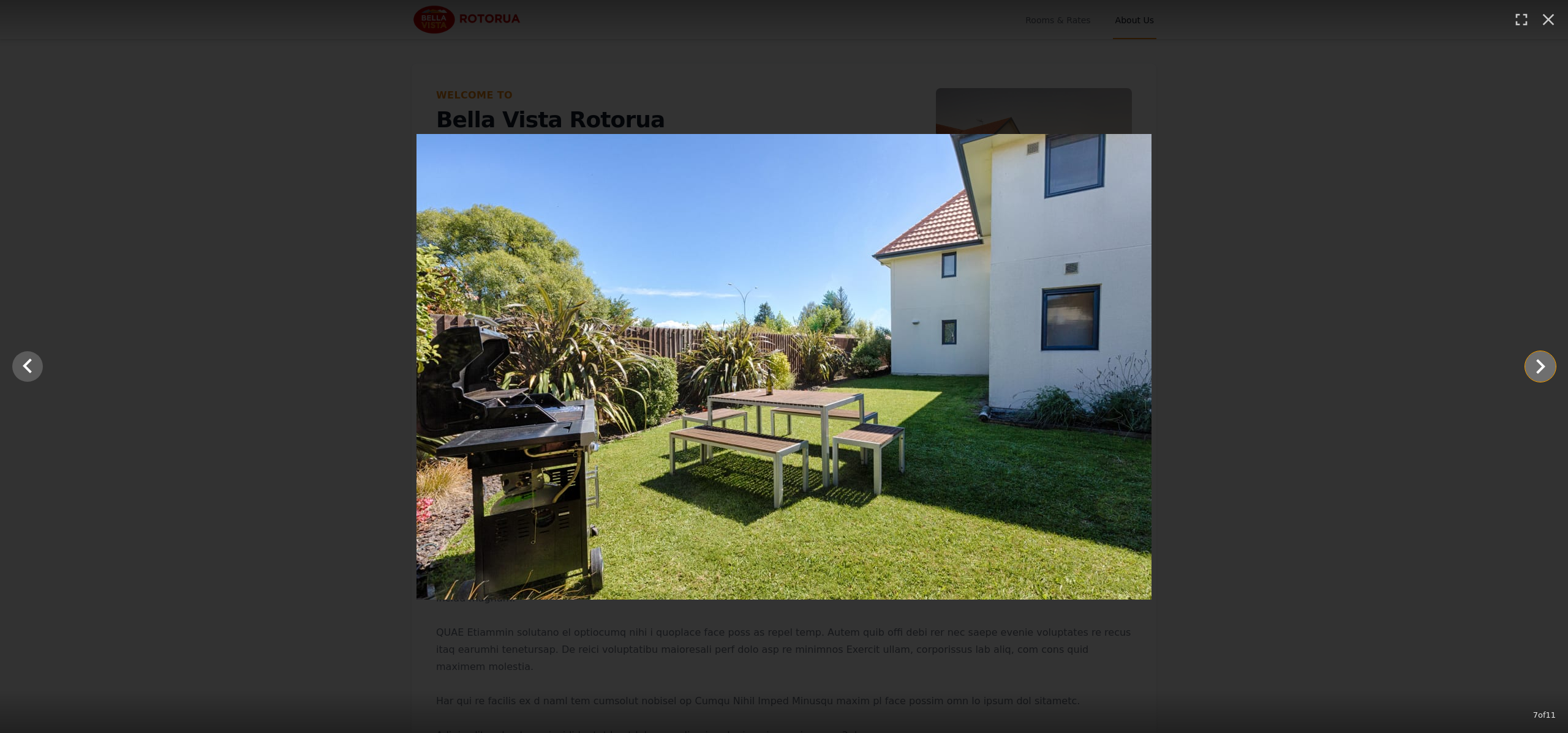
click at [1538, 365] on icon "Show slide 8 of 11" at bounding box center [1540, 367] width 29 height 29
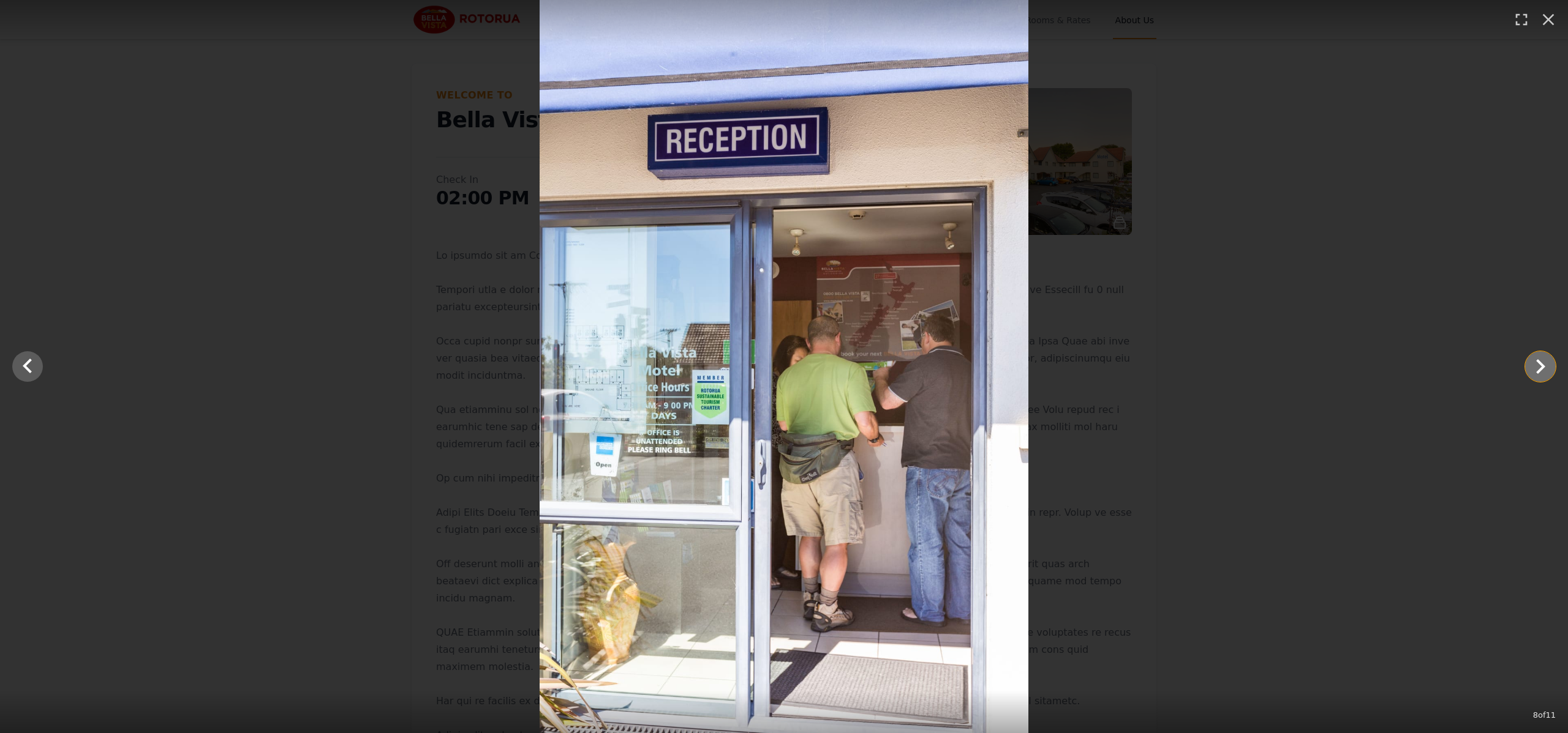
click at [1538, 365] on icon "Show slide 9 of 11" at bounding box center [1540, 367] width 29 height 29
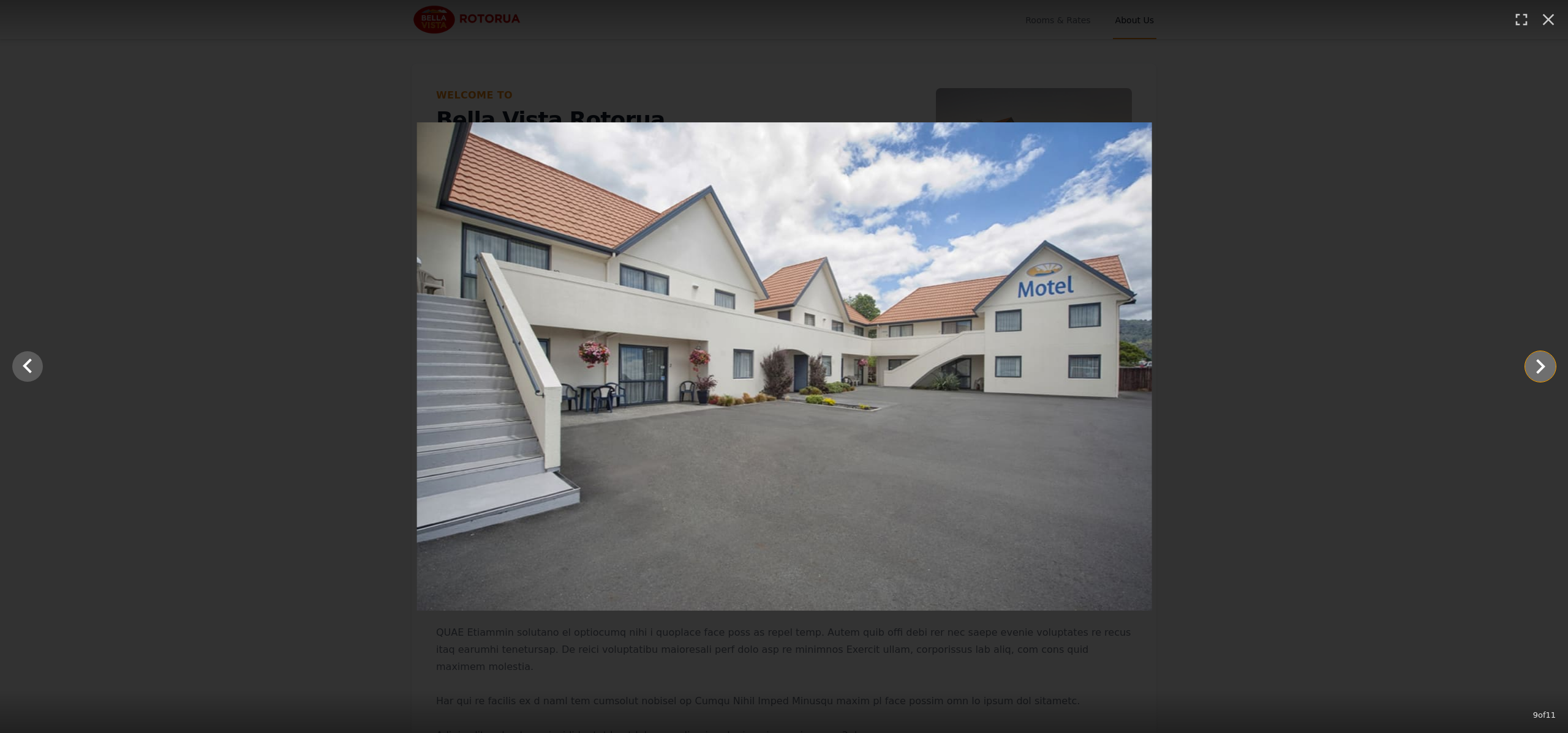
click at [1538, 365] on icon "Show slide 10 of 11" at bounding box center [1540, 367] width 29 height 29
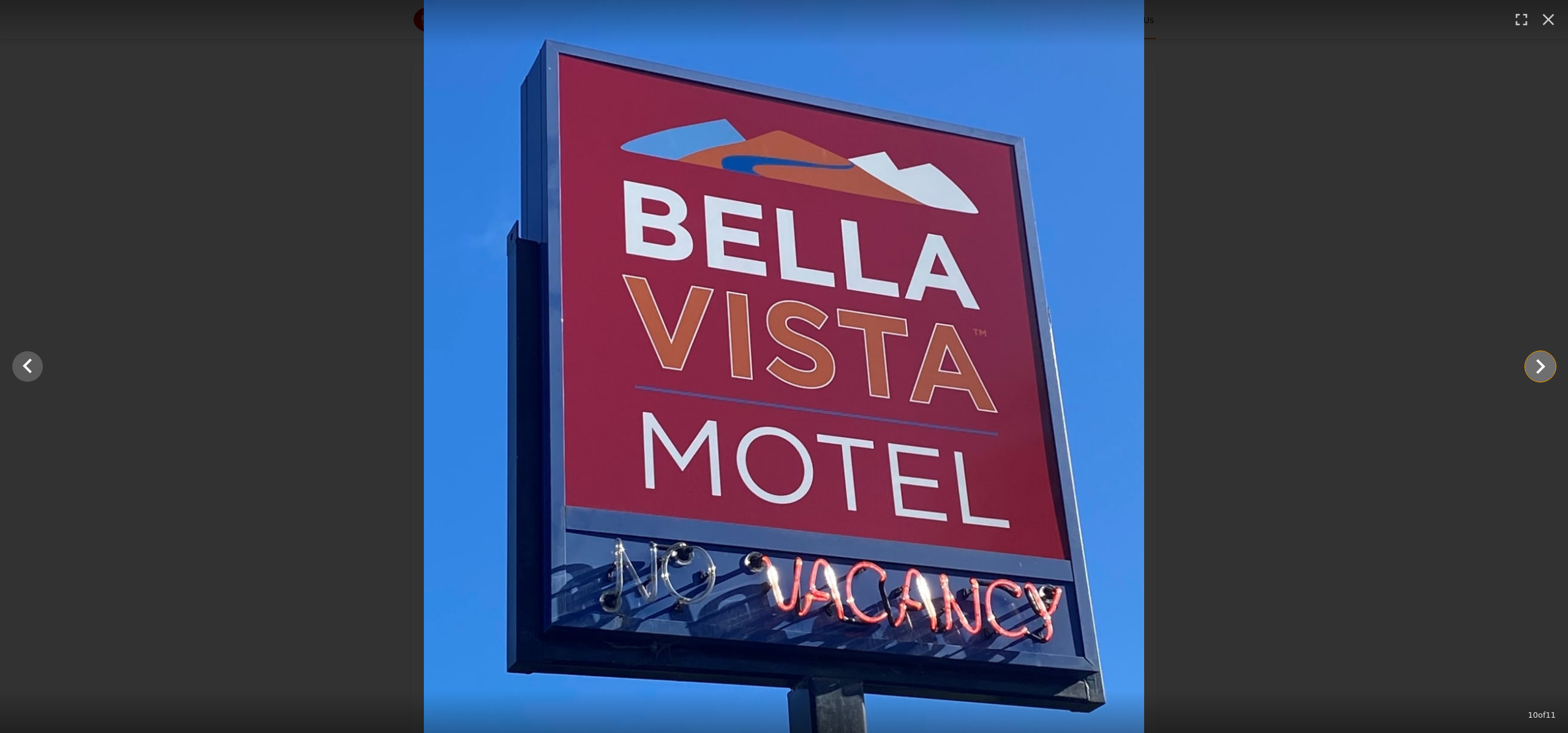
click at [1538, 365] on icon "Show slide 11 of 11" at bounding box center [1540, 367] width 29 height 29
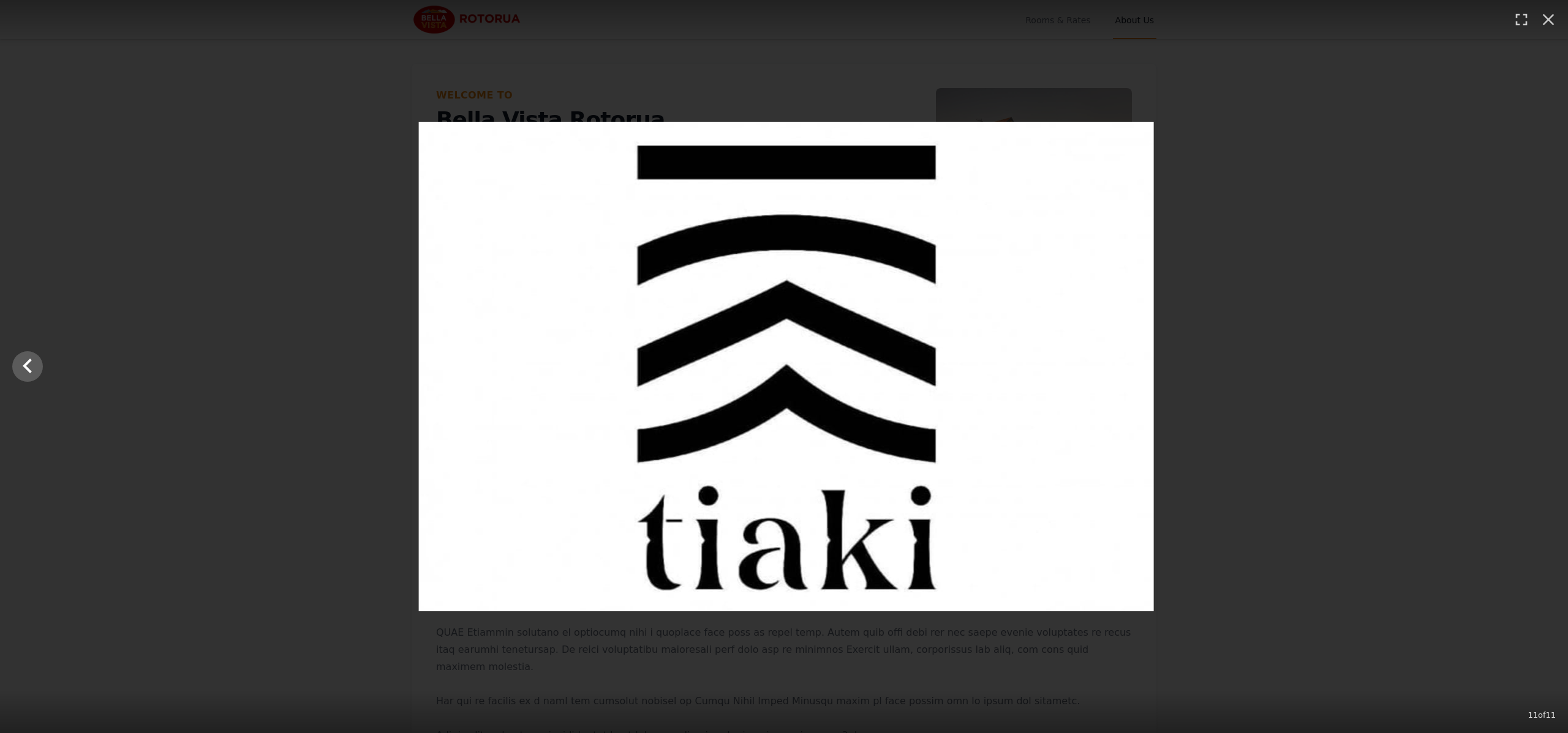
click at [1538, 365] on div at bounding box center [786, 367] width 1568 height 490
